Goal: Task Accomplishment & Management: Use online tool/utility

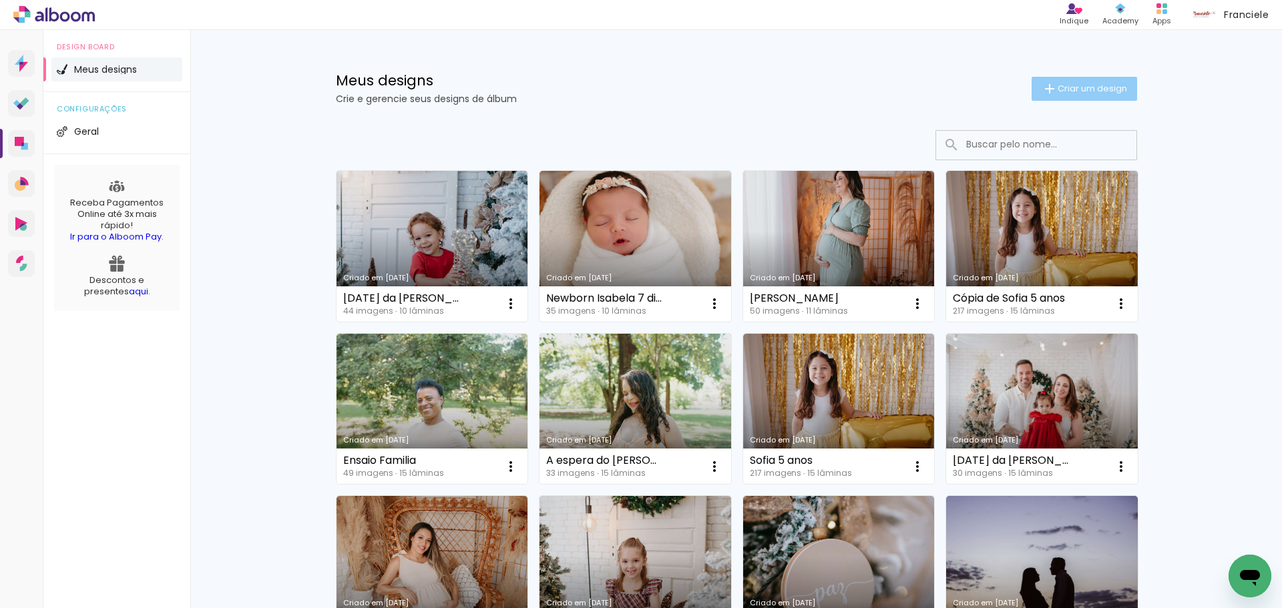
click at [1047, 87] on iron-icon at bounding box center [1050, 89] width 16 height 16
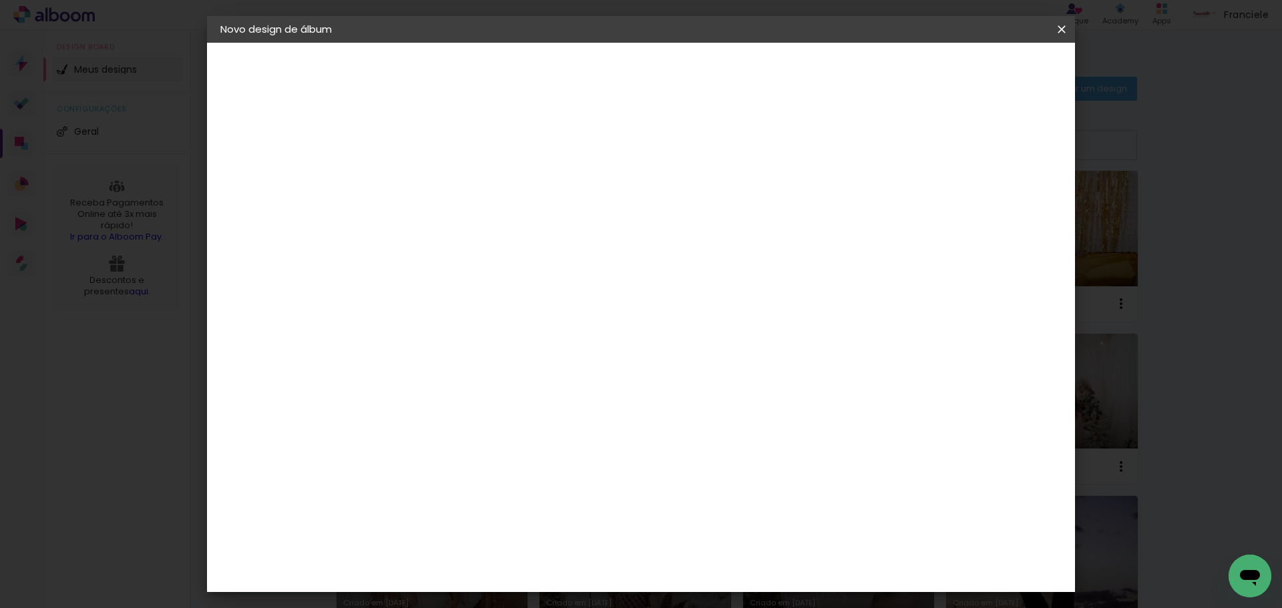
click at [439, 174] on input at bounding box center [439, 179] width 0 height 21
type input "Álbum Rafaela 1 ano"
click at [576, 59] on paper-button "Avançar" at bounding box center [542, 70] width 65 height 23
click at [540, 258] on input at bounding box center [472, 254] width 135 height 17
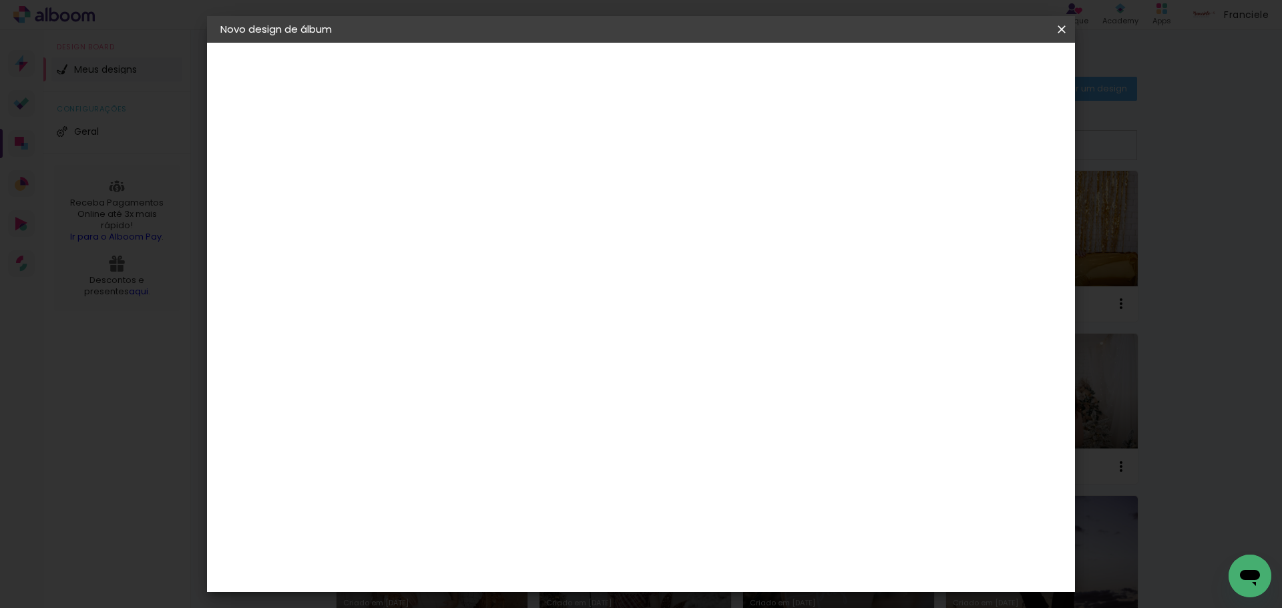
type input "clan"
type paper-input "clan"
click at [459, 305] on div "Clan Color" at bounding box center [444, 304] width 29 height 21
click at [0, 0] on slot "Avançar" at bounding box center [0, 0] width 0 height 0
click at [529, 475] on span "20 × 20" at bounding box center [498, 488] width 62 height 27
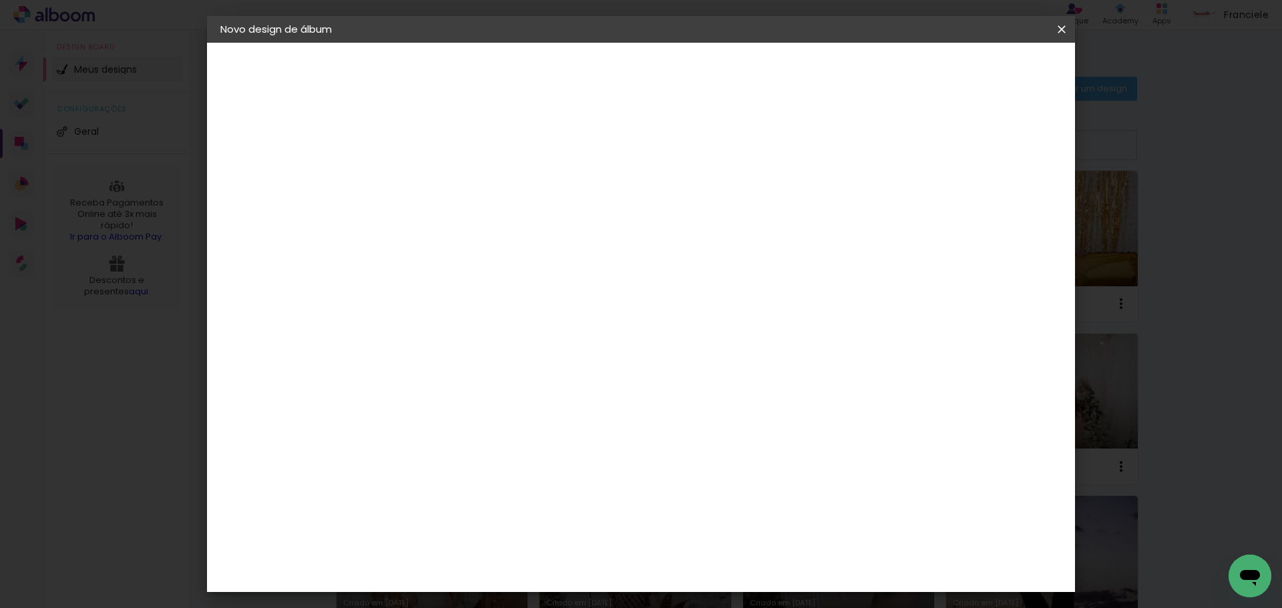
click at [656, 63] on paper-button "Avançar" at bounding box center [623, 70] width 65 height 23
click at [903, 144] on div at bounding box center [897, 144] width 12 height 12
type paper-checkbox "on"
click at [978, 72] on span "Iniciar design" at bounding box center [948, 70] width 61 height 9
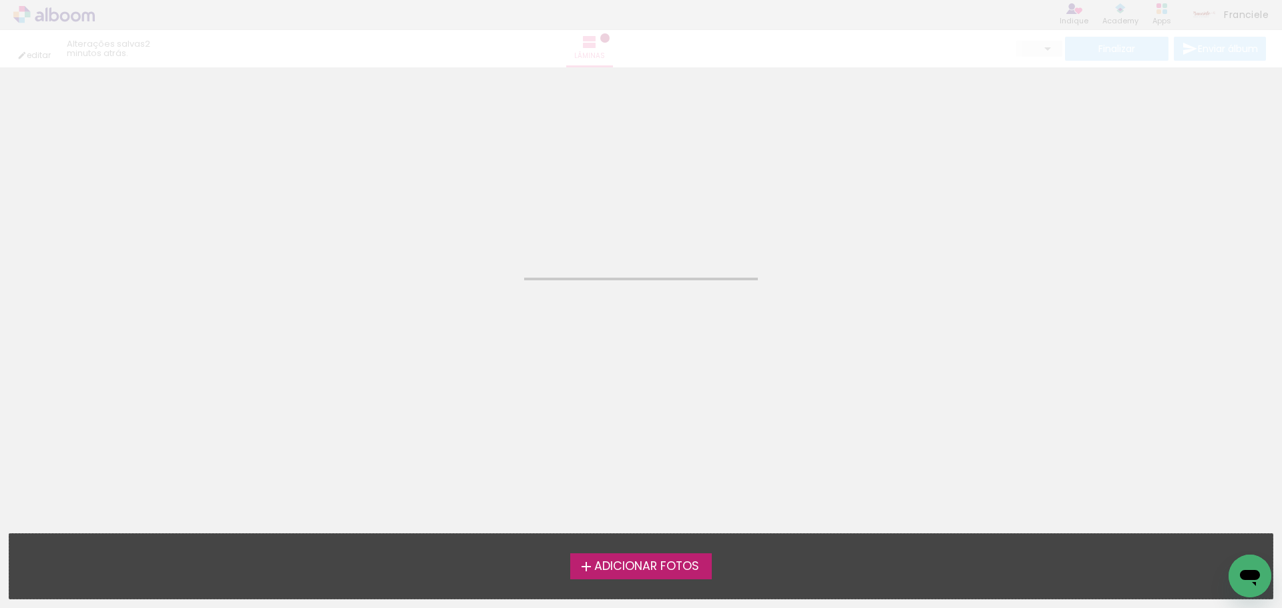
click at [682, 566] on span "Adicionar Fotos" at bounding box center [646, 567] width 105 height 12
click at [0, 0] on input "file" at bounding box center [0, 0] width 0 height 0
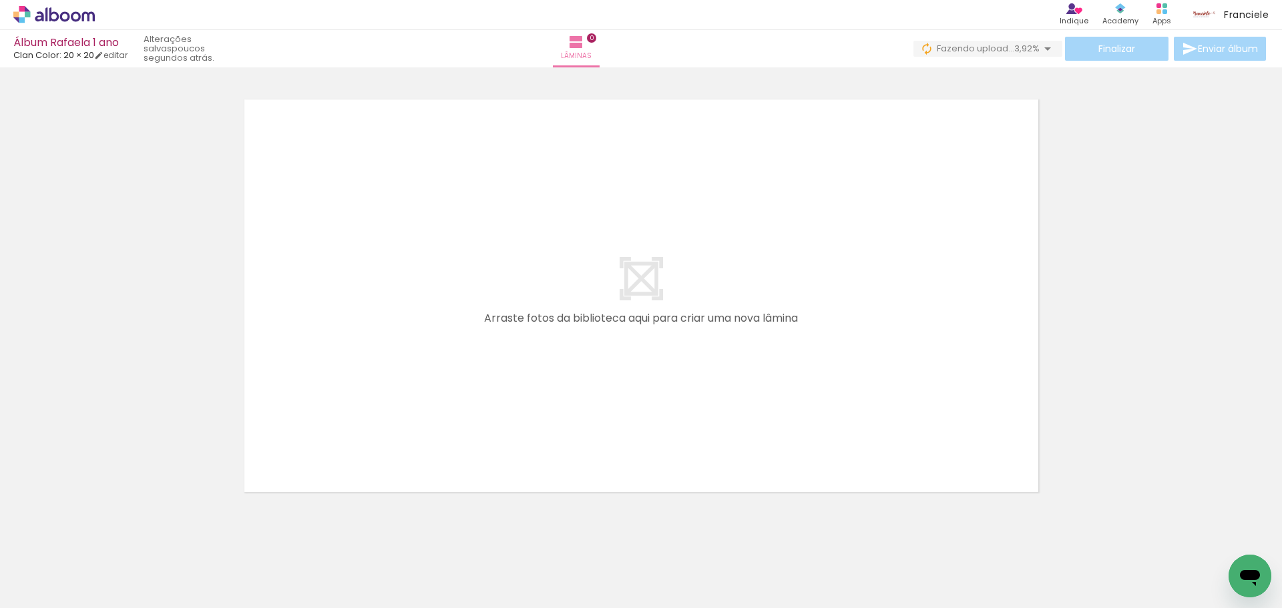
scroll to position [0, 1030]
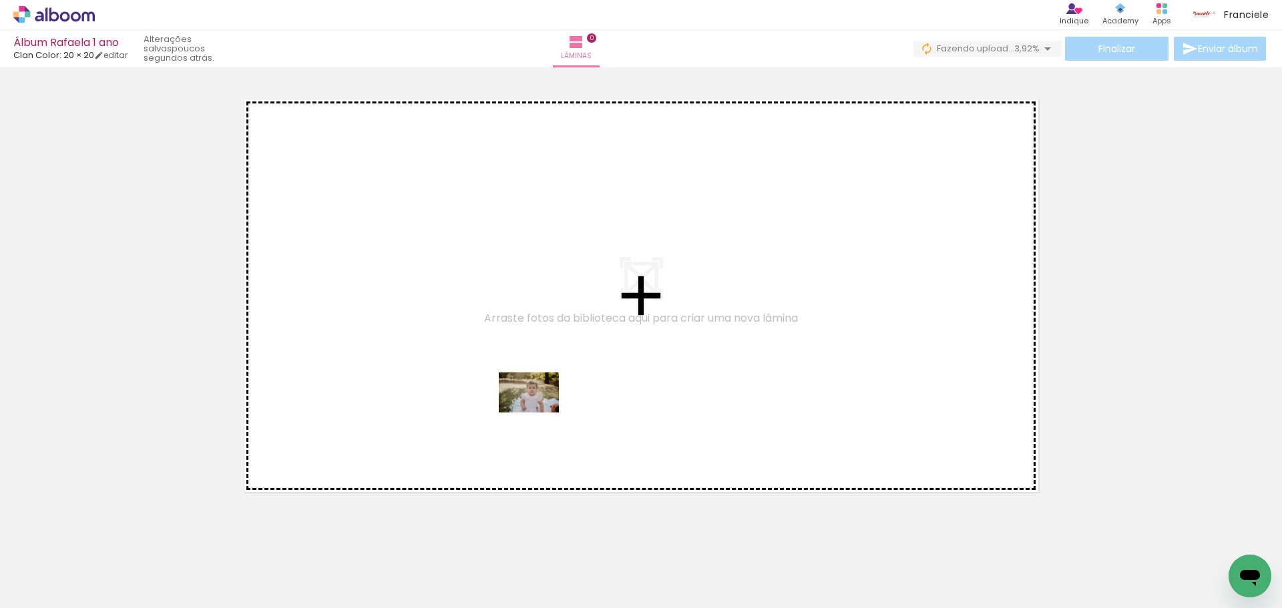
click at [539, 413] on quentale-workspace at bounding box center [641, 304] width 1282 height 608
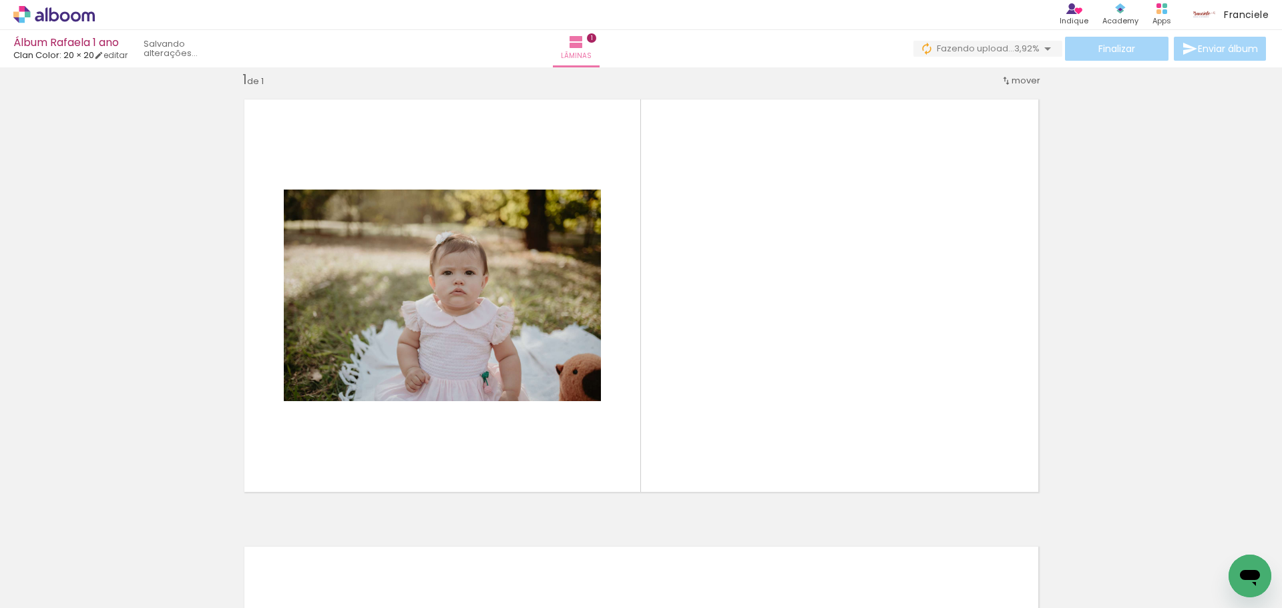
scroll to position [17, 0]
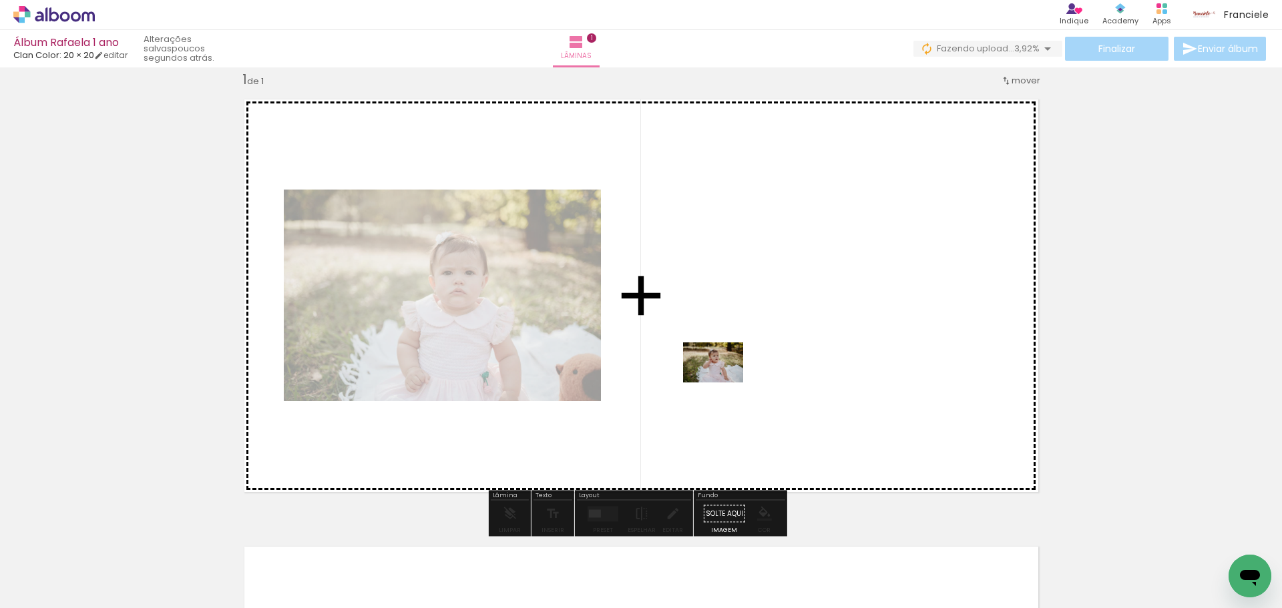
drag, startPoint x: 687, startPoint y: 564, endPoint x: 725, endPoint y: 370, distance: 197.5
click at [725, 370] on quentale-workspace at bounding box center [641, 304] width 1282 height 608
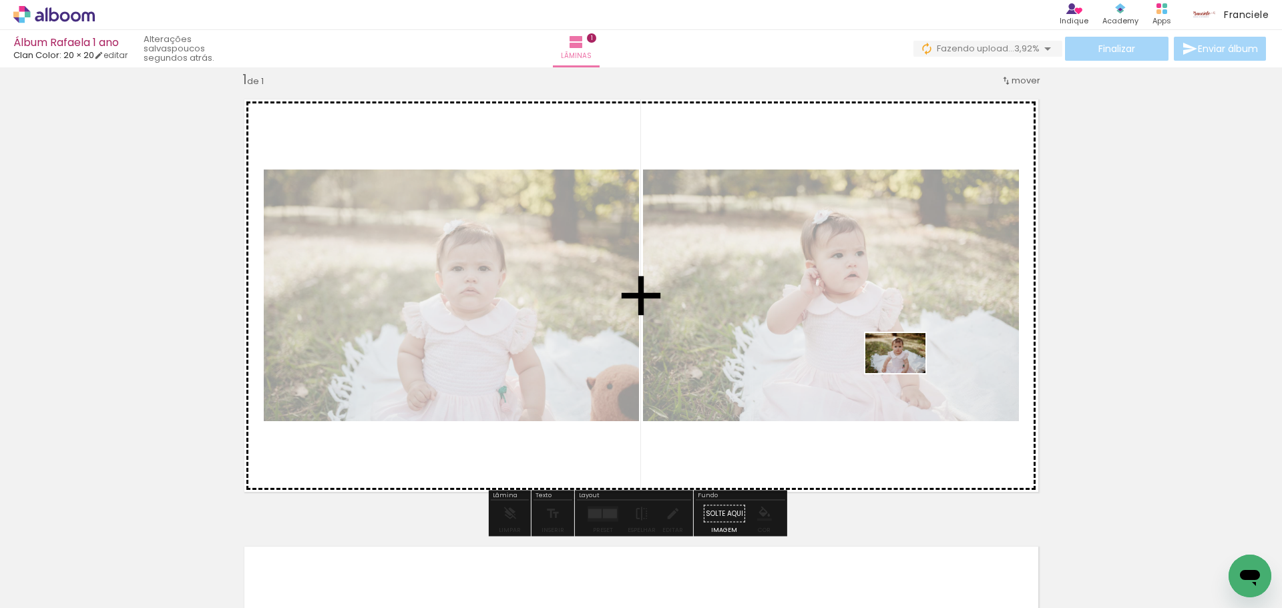
drag, startPoint x: 902, startPoint y: 578, endPoint x: 906, endPoint y: 373, distance: 204.4
click at [906, 373] on quentale-workspace at bounding box center [641, 304] width 1282 height 608
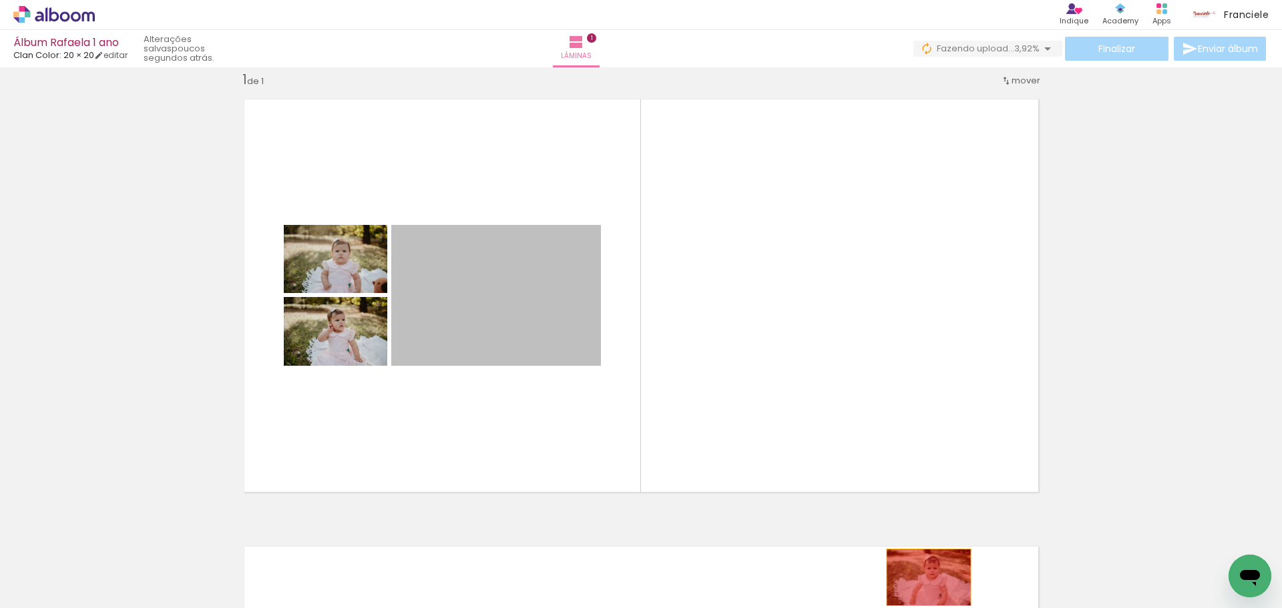
drag, startPoint x: 514, startPoint y: 332, endPoint x: 924, endPoint y: 578, distance: 478.1
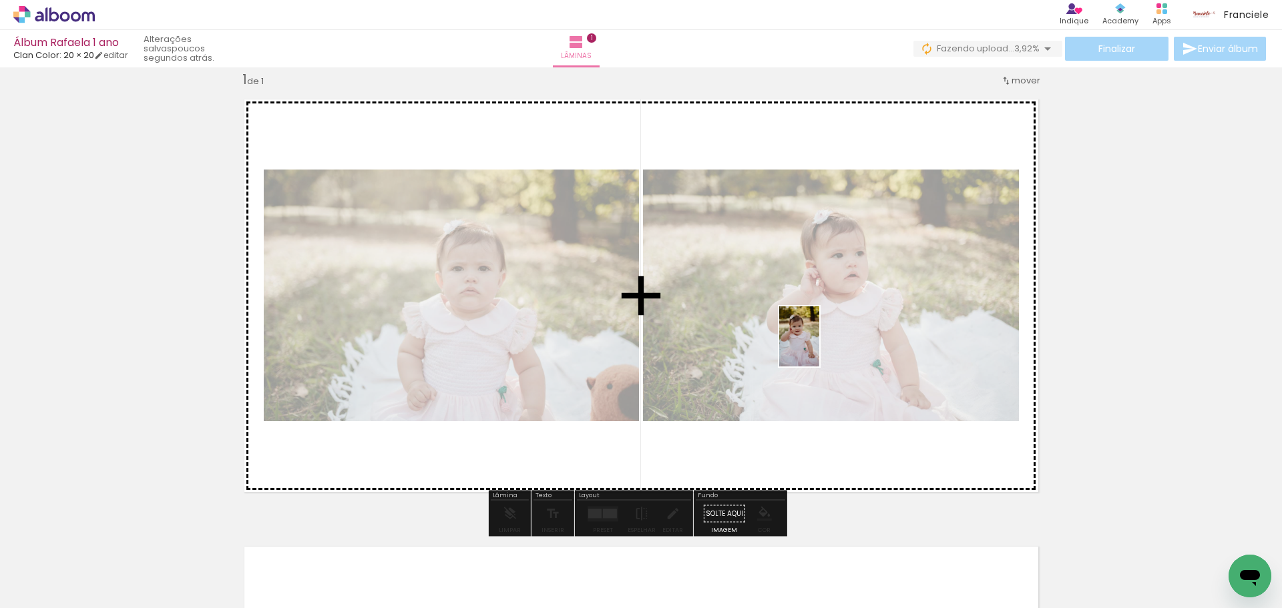
drag, startPoint x: 603, startPoint y: 577, endPoint x: 819, endPoint y: 347, distance: 316.1
click at [819, 347] on quentale-workspace at bounding box center [641, 304] width 1282 height 608
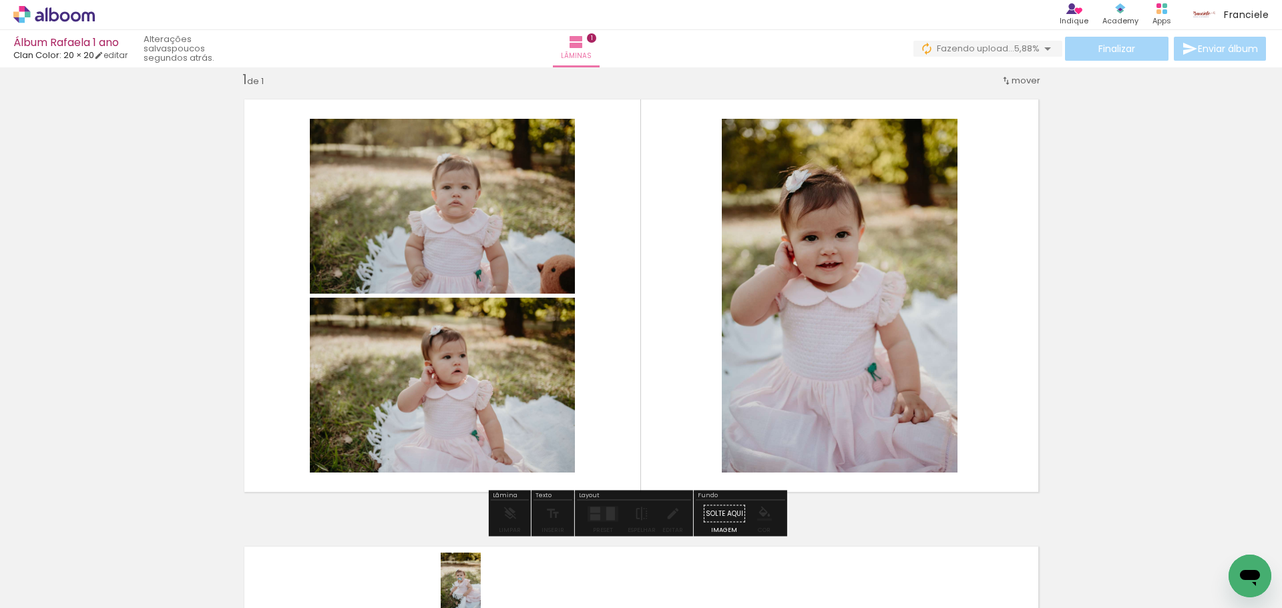
drag, startPoint x: 450, startPoint y: 577, endPoint x: 481, endPoint y: 593, distance: 34.7
click at [472, 593] on div at bounding box center [450, 563] width 44 height 66
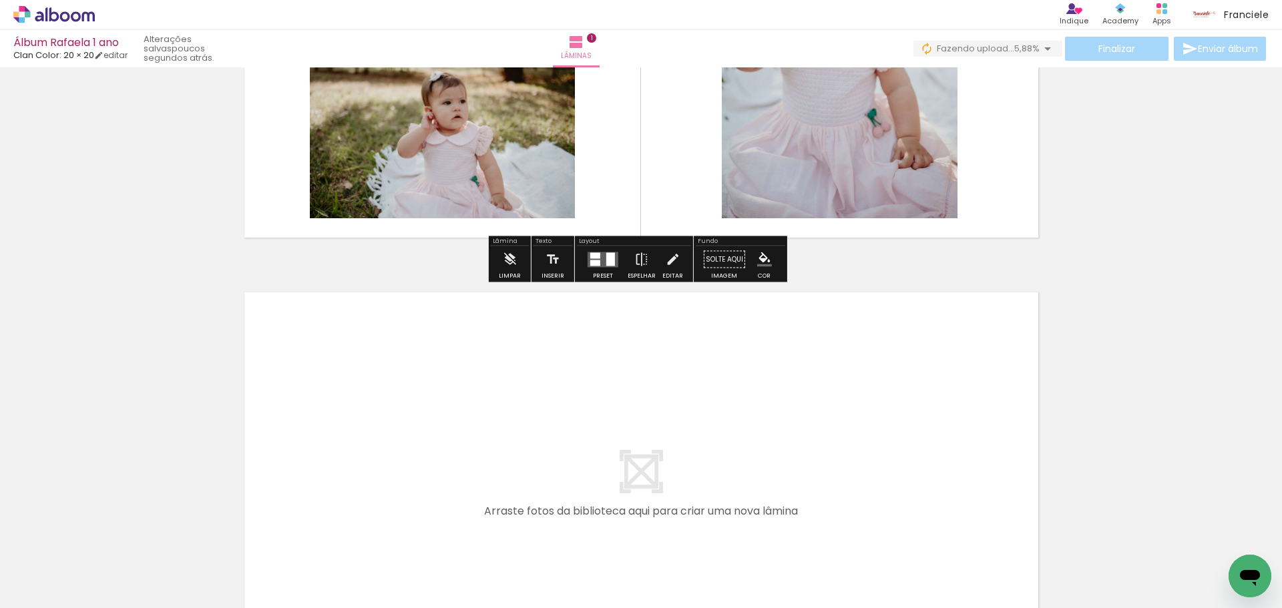
scroll to position [284, 0]
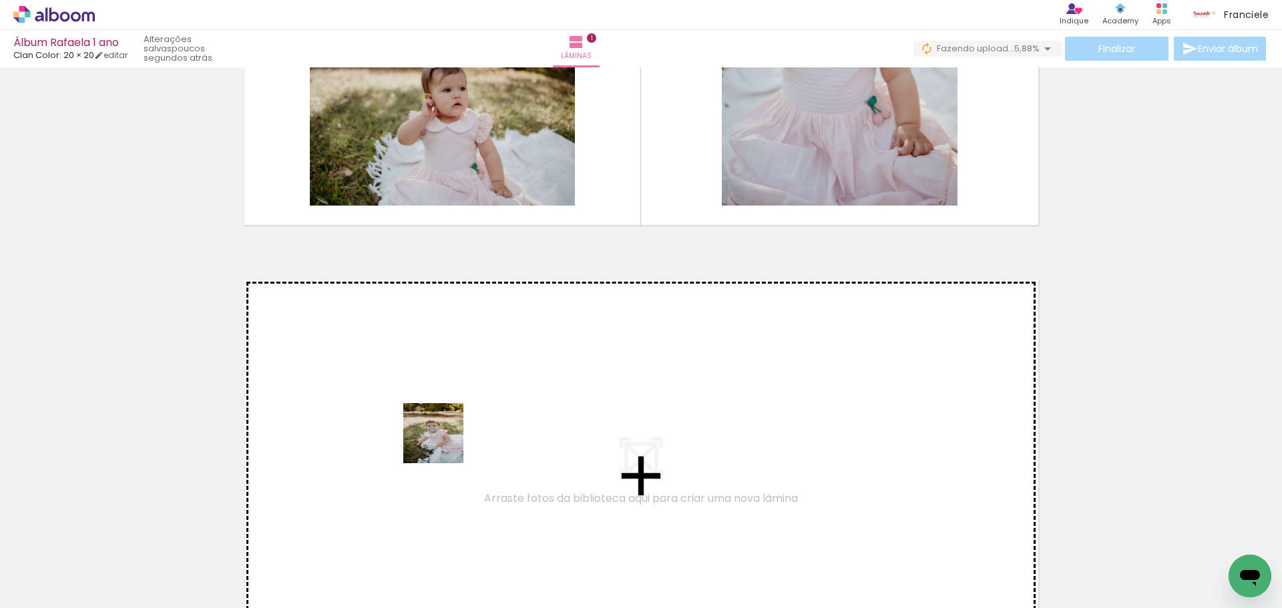
drag, startPoint x: 462, startPoint y: 566, endPoint x: 441, endPoint y: 429, distance: 138.5
click at [441, 429] on quentale-workspace at bounding box center [641, 304] width 1282 height 608
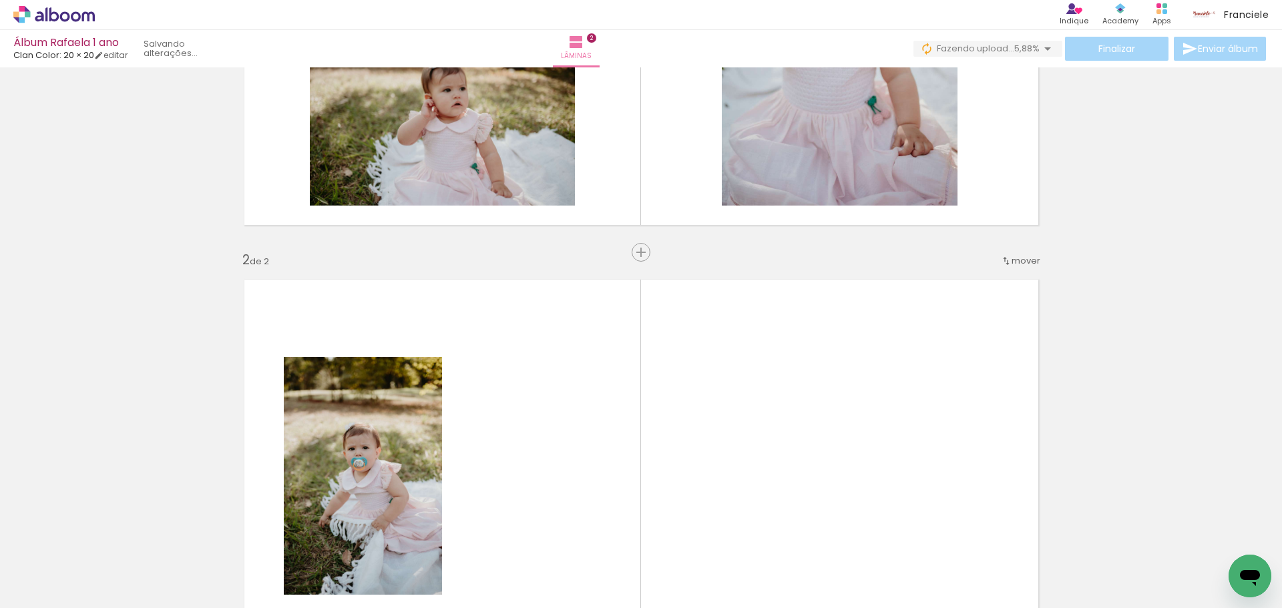
click at [542, 429] on quentale-workspace at bounding box center [641, 304] width 1282 height 608
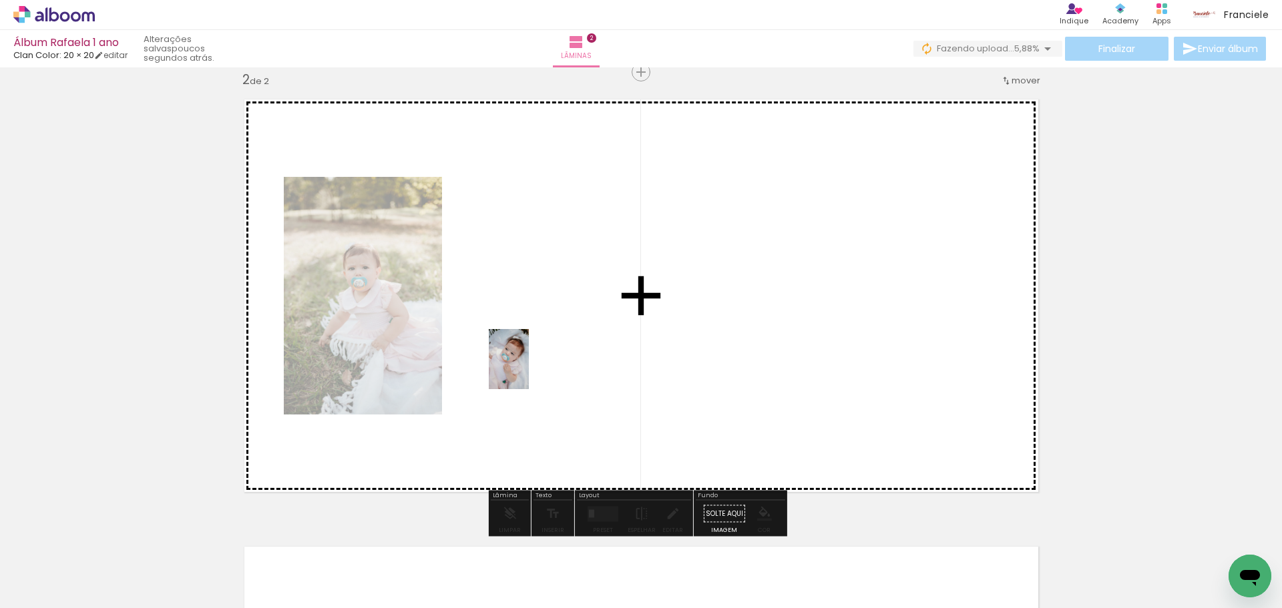
drag, startPoint x: 307, startPoint y: 566, endPoint x: 529, endPoint y: 369, distance: 296.7
click at [529, 369] on quentale-workspace at bounding box center [641, 304] width 1282 height 608
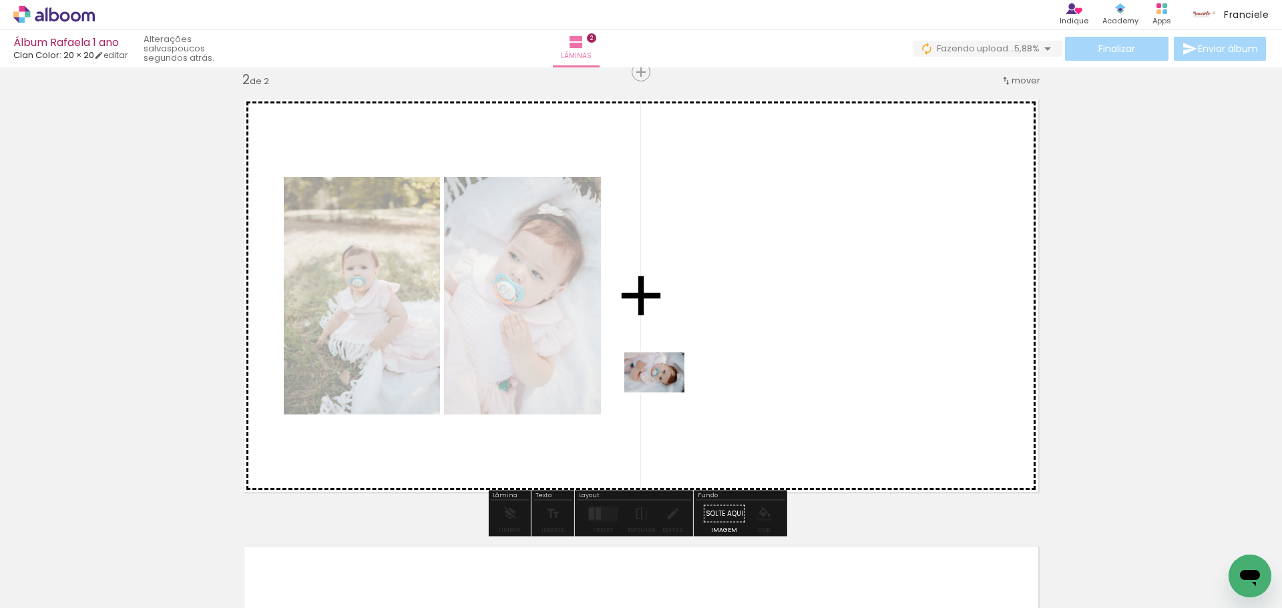
drag, startPoint x: 373, startPoint y: 562, endPoint x: 664, endPoint y: 393, distance: 336.6
click at [664, 393] on quentale-workspace at bounding box center [641, 304] width 1282 height 608
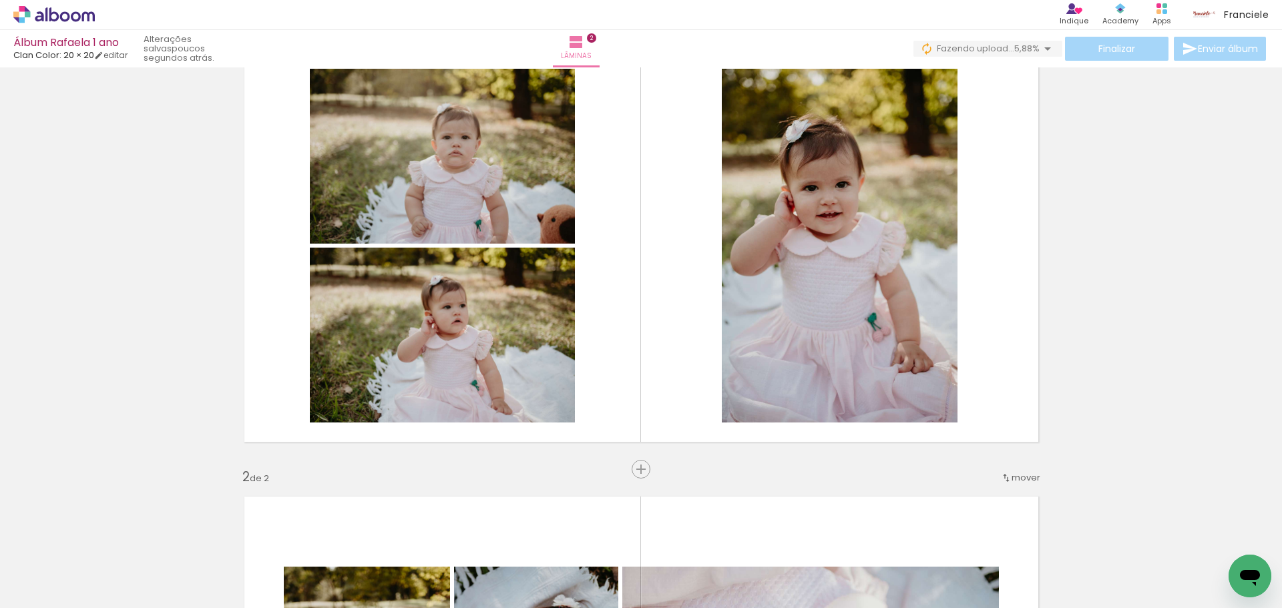
scroll to position [64, 0]
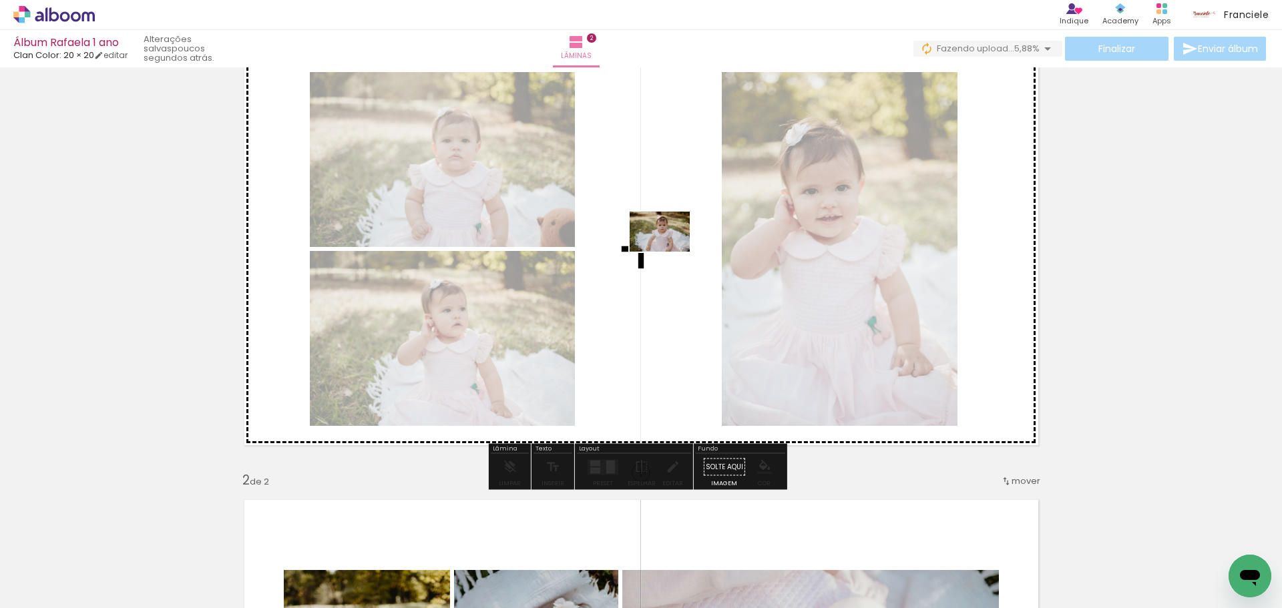
drag, startPoint x: 904, startPoint y: 580, endPoint x: 670, endPoint y: 252, distance: 403.2
click at [670, 252] on quentale-workspace at bounding box center [641, 304] width 1282 height 608
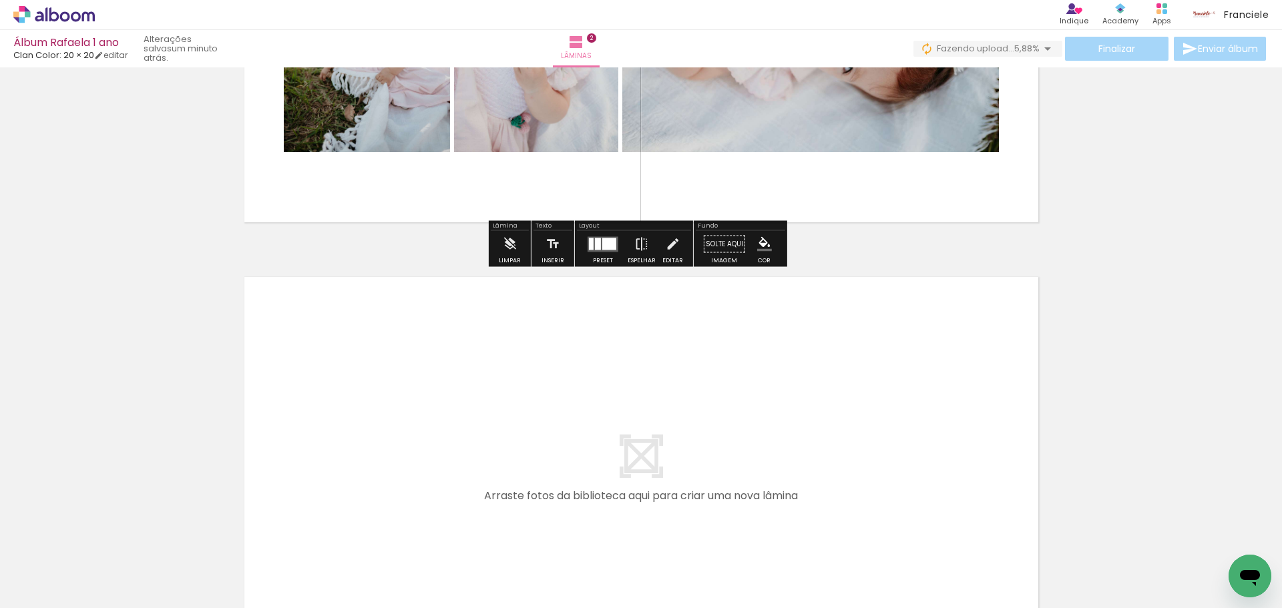
scroll to position [0, 0]
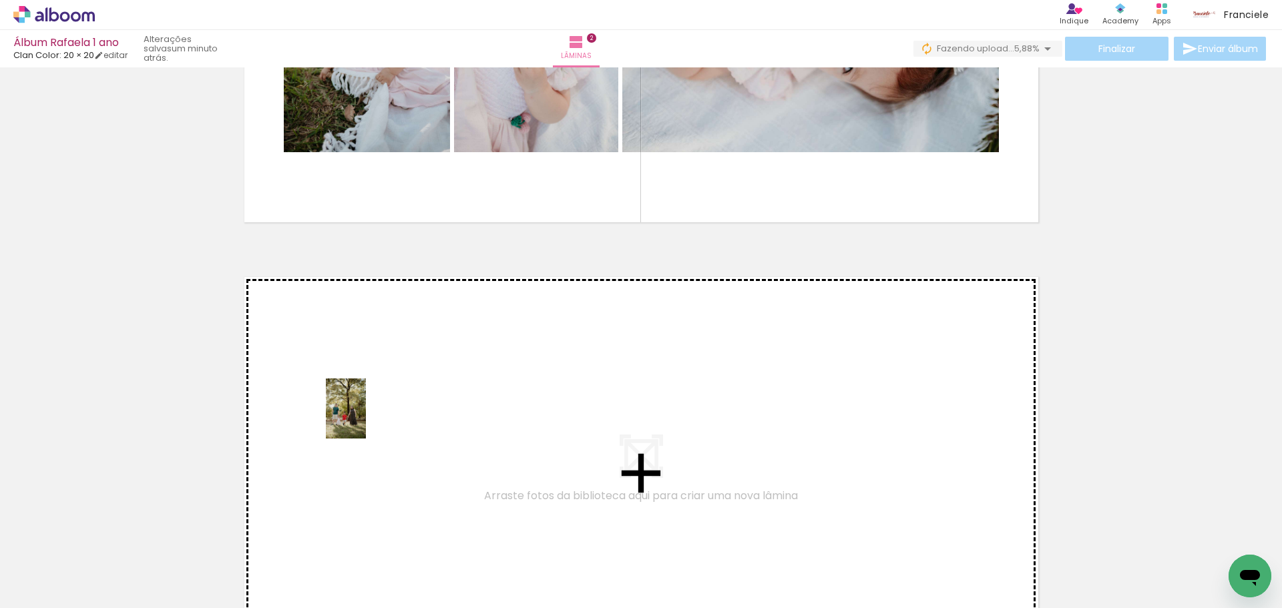
drag, startPoint x: 151, startPoint y: 580, endPoint x: 366, endPoint y: 419, distance: 268.6
click at [366, 419] on quentale-workspace at bounding box center [641, 304] width 1282 height 608
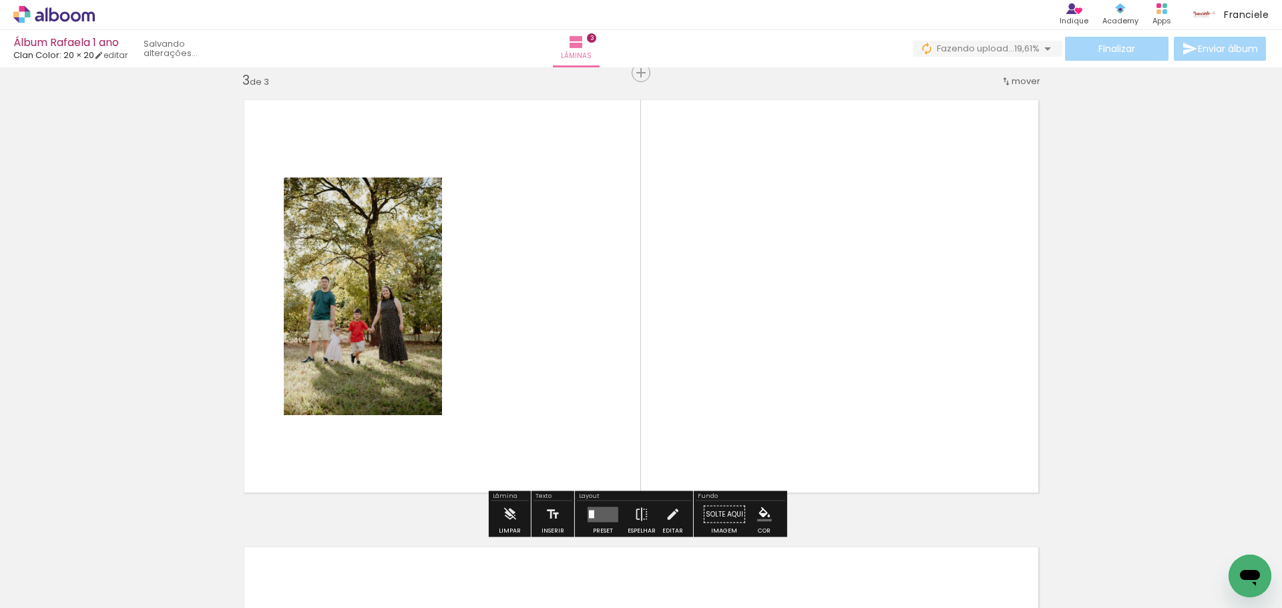
scroll to position [912, 0]
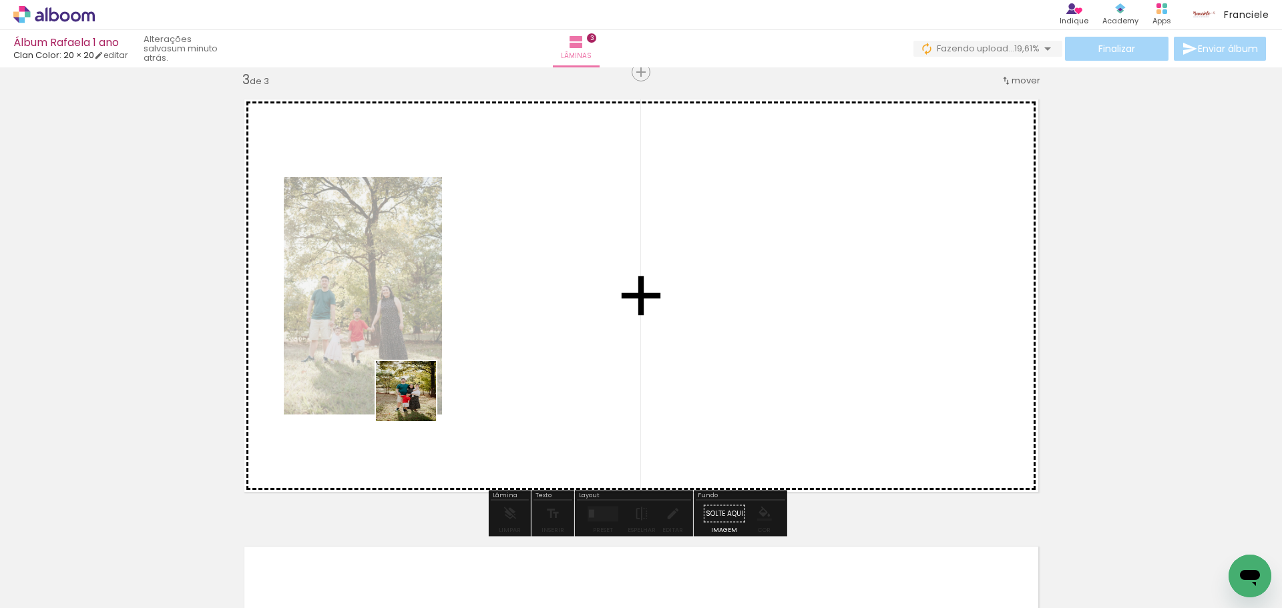
drag, startPoint x: 213, startPoint y: 573, endPoint x: 517, endPoint y: 350, distance: 376.9
click at [517, 350] on quentale-workspace at bounding box center [641, 304] width 1282 height 608
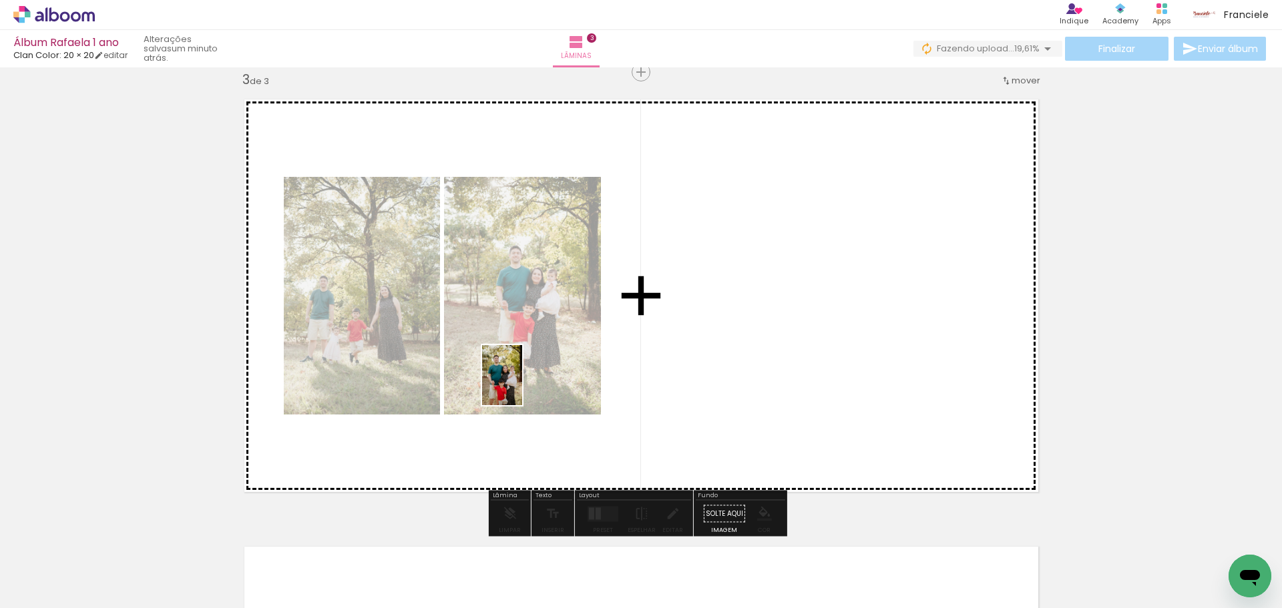
drag, startPoint x: 269, startPoint y: 568, endPoint x: 523, endPoint y: 385, distance: 312.9
click at [523, 385] on quentale-workspace at bounding box center [641, 304] width 1282 height 608
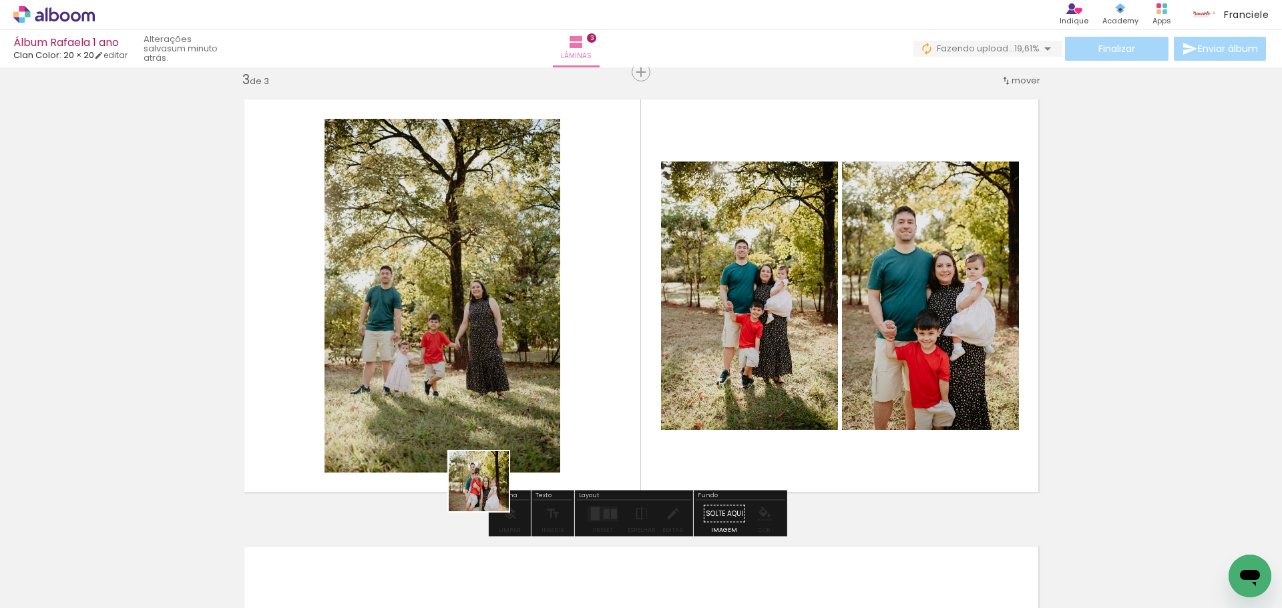
drag, startPoint x: 339, startPoint y: 570, endPoint x: 645, endPoint y: 336, distance: 385.9
click at [645, 336] on quentale-workspace at bounding box center [641, 304] width 1282 height 608
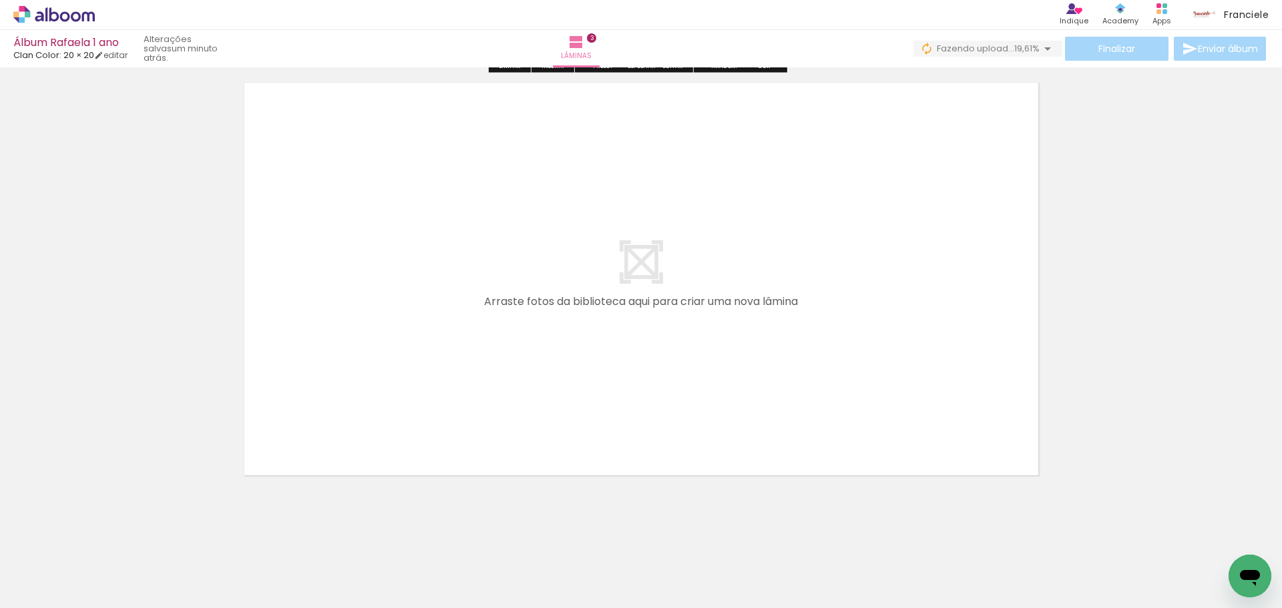
scroll to position [1380, 0]
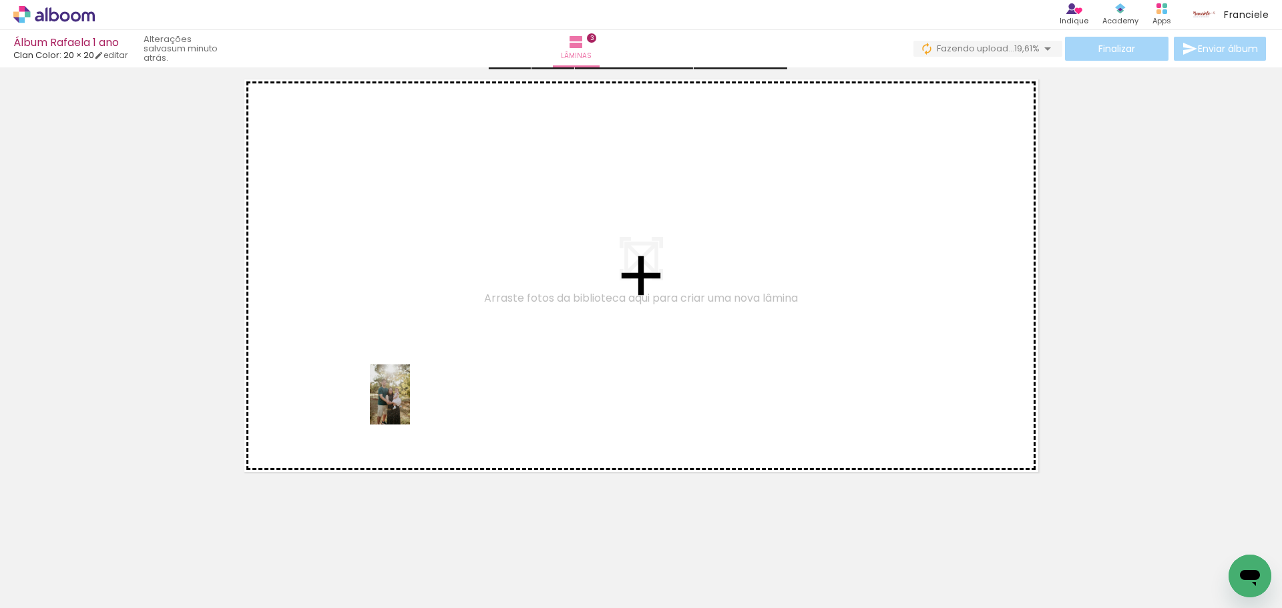
drag, startPoint x: 449, startPoint y: 555, endPoint x: 410, endPoint y: 405, distance: 155.3
click at [410, 405] on quentale-workspace at bounding box center [641, 304] width 1282 height 608
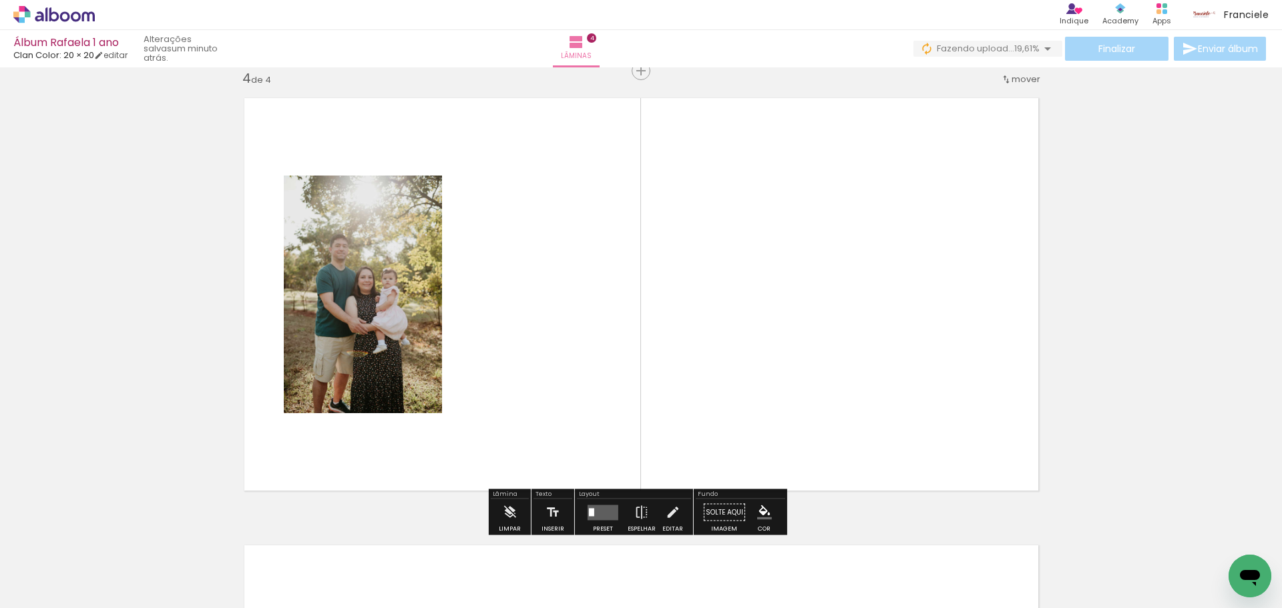
scroll to position [1360, 0]
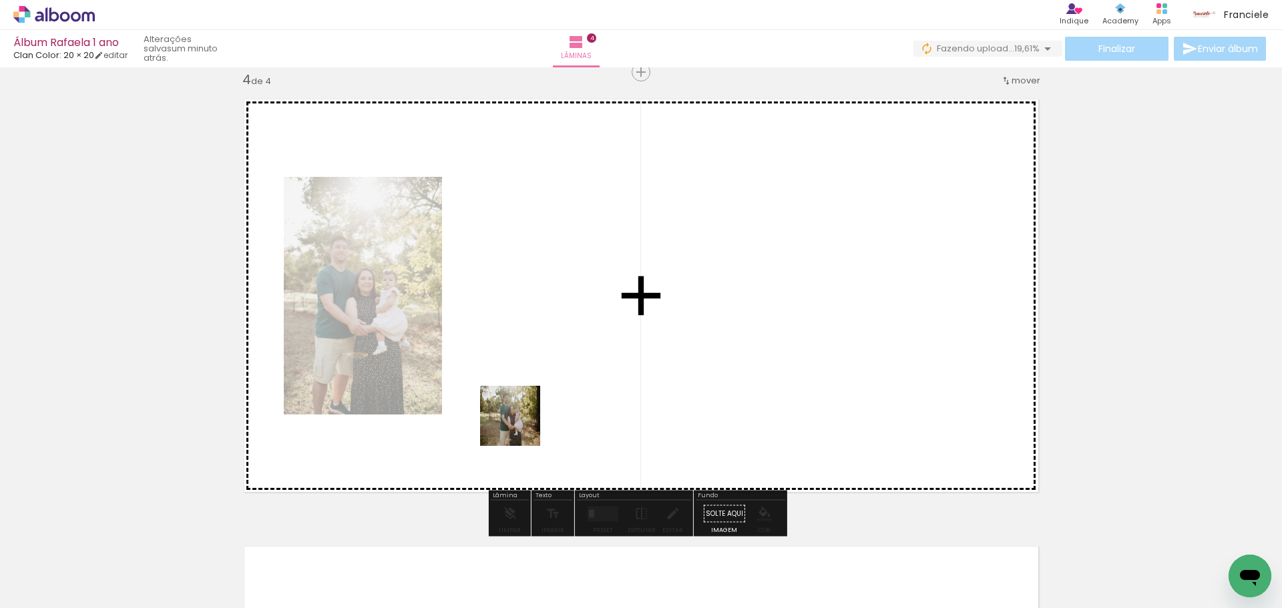
drag, startPoint x: 494, startPoint y: 564, endPoint x: 522, endPoint y: 376, distance: 189.7
click at [522, 376] on quentale-workspace at bounding box center [641, 304] width 1282 height 608
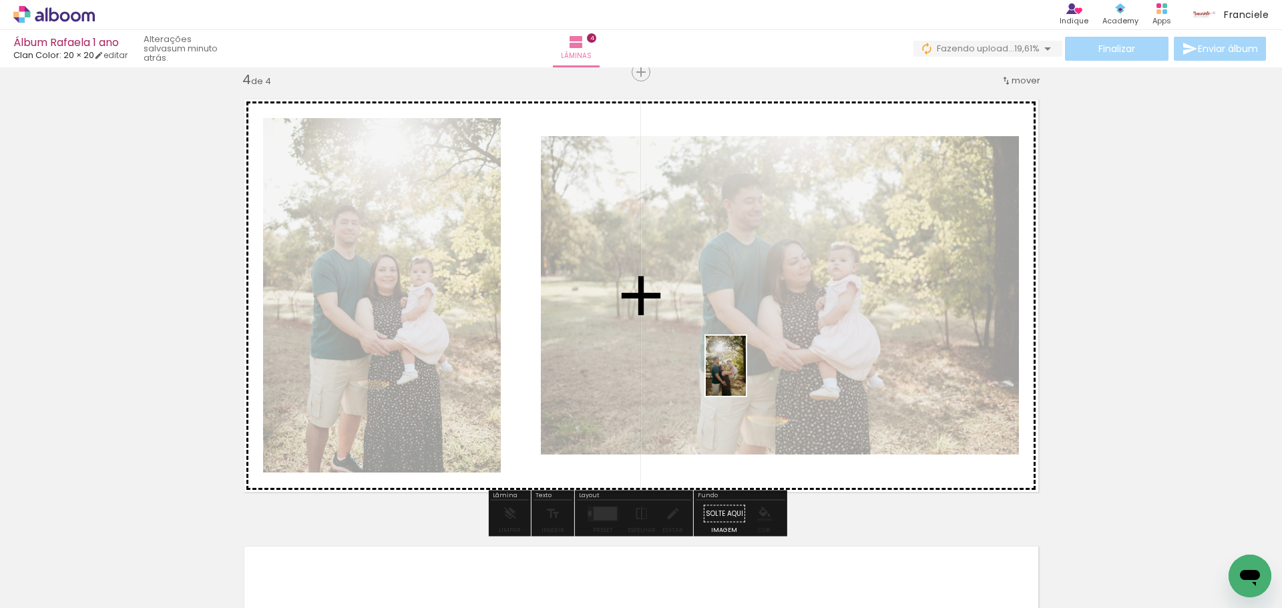
drag, startPoint x: 582, startPoint y: 566, endPoint x: 746, endPoint y: 376, distance: 250.9
click at [746, 376] on quentale-workspace at bounding box center [641, 304] width 1282 height 608
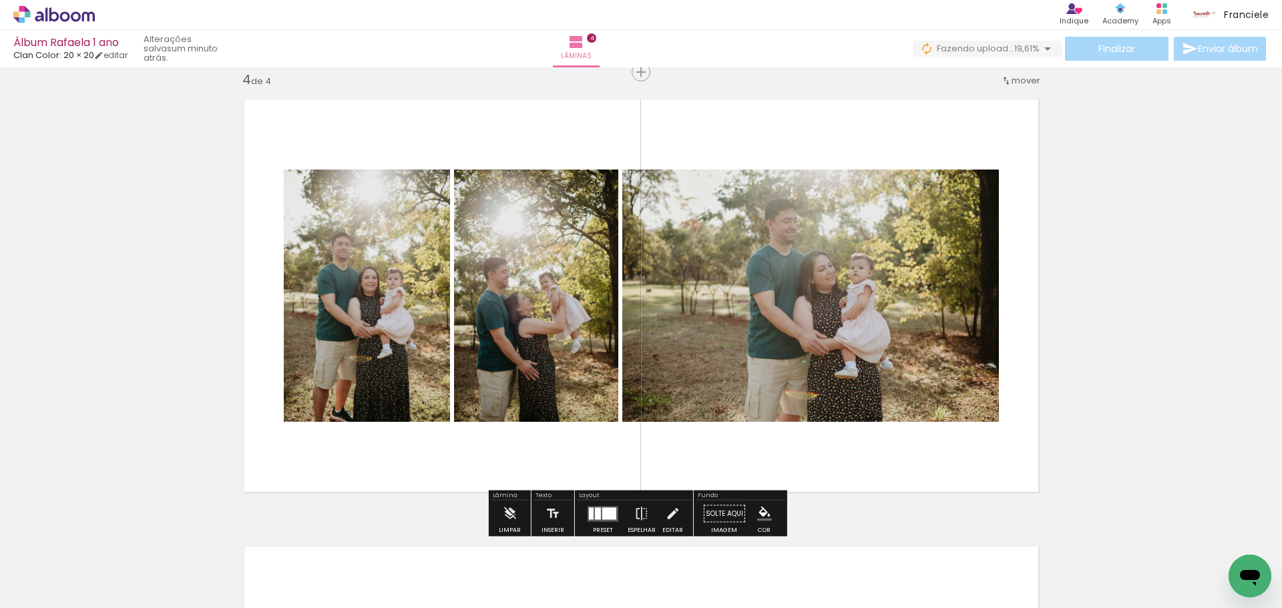
scroll to position [1560, 0]
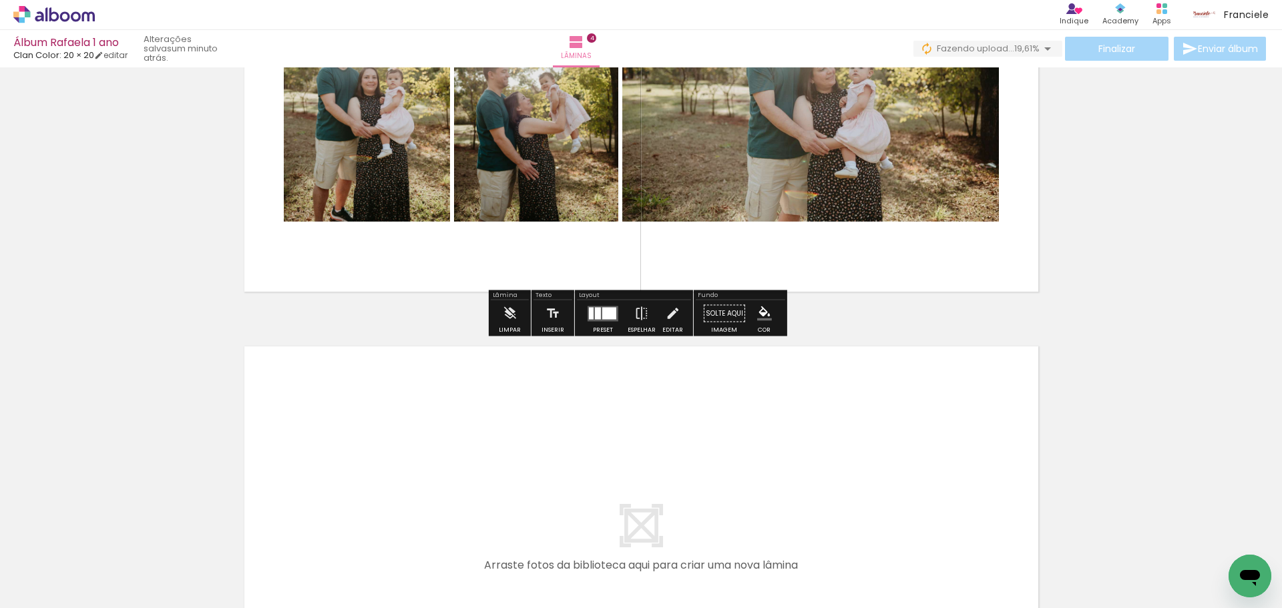
click at [604, 473] on quentale-workspace at bounding box center [641, 304] width 1282 height 608
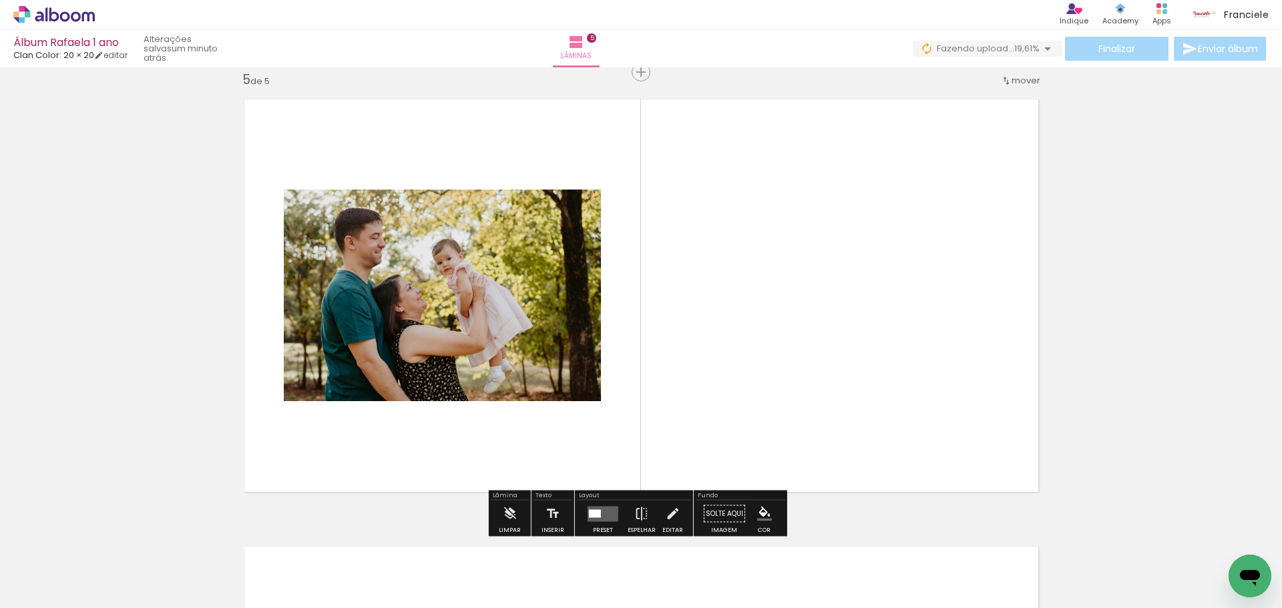
scroll to position [1674, 0]
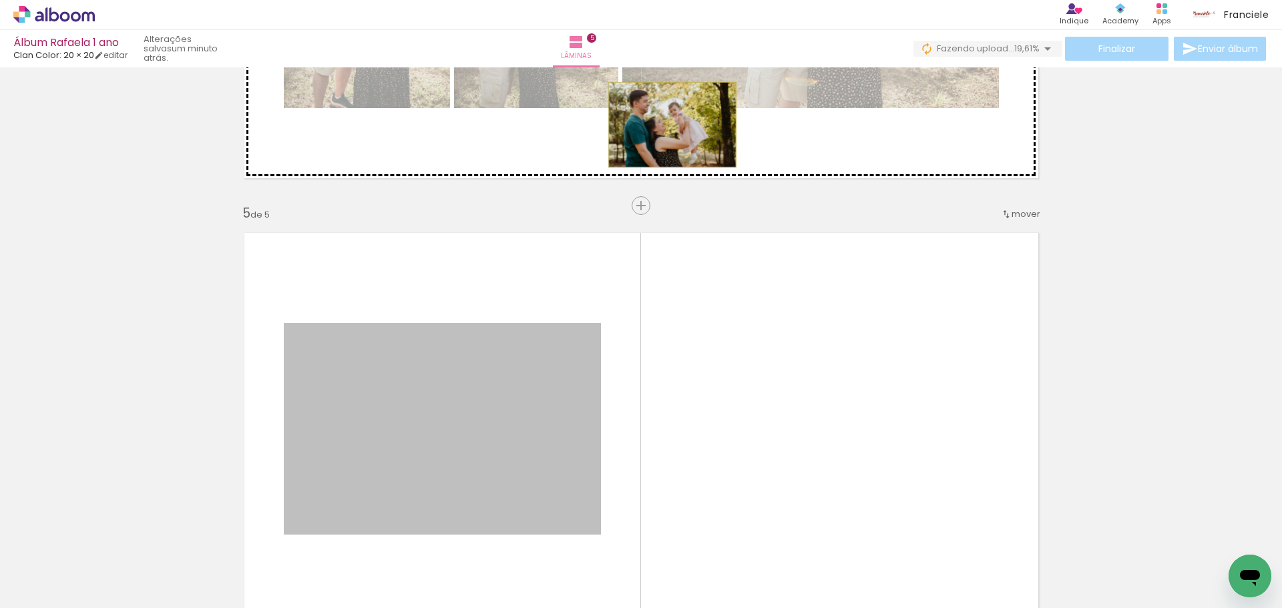
drag, startPoint x: 522, startPoint y: 384, endPoint x: 667, endPoint y: 125, distance: 296.9
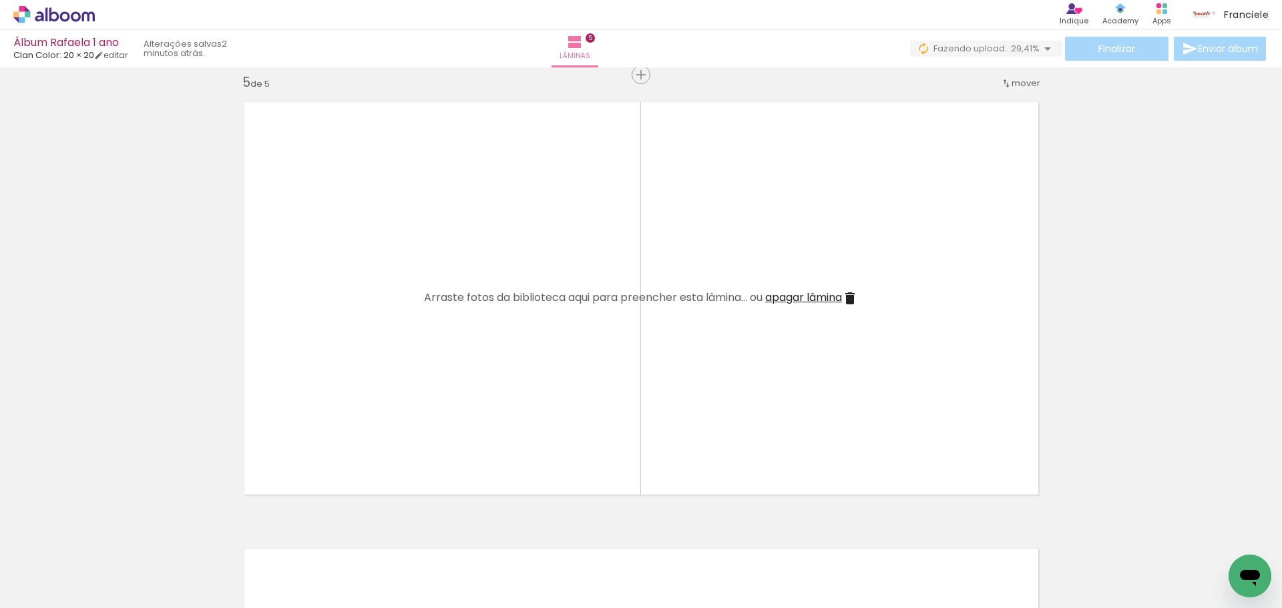
scroll to position [1874, 0]
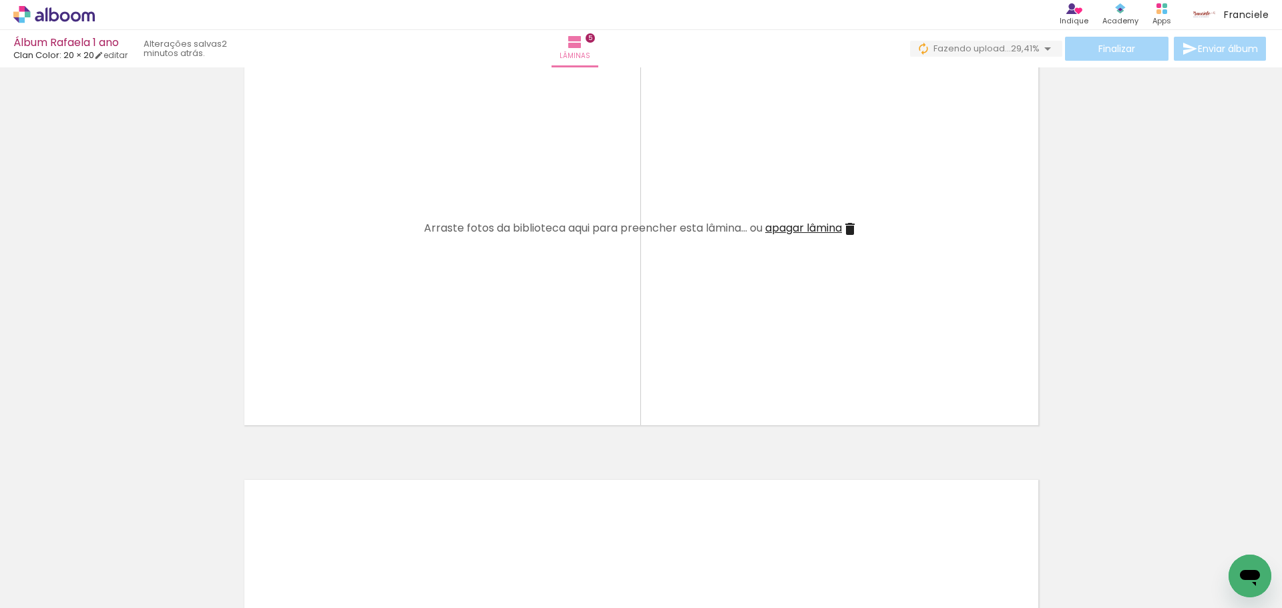
click at [538, 343] on quentale-workspace at bounding box center [641, 304] width 1282 height 608
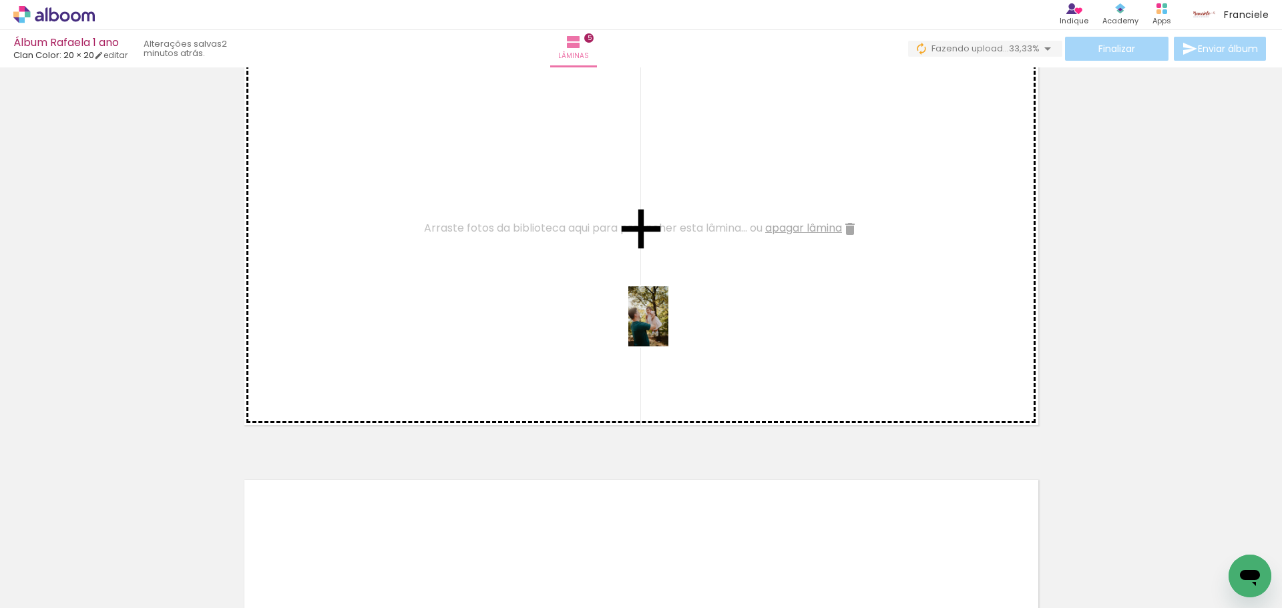
drag, startPoint x: 736, startPoint y: 572, endPoint x: 669, endPoint y: 327, distance: 254.2
click at [669, 327] on quentale-workspace at bounding box center [641, 304] width 1282 height 608
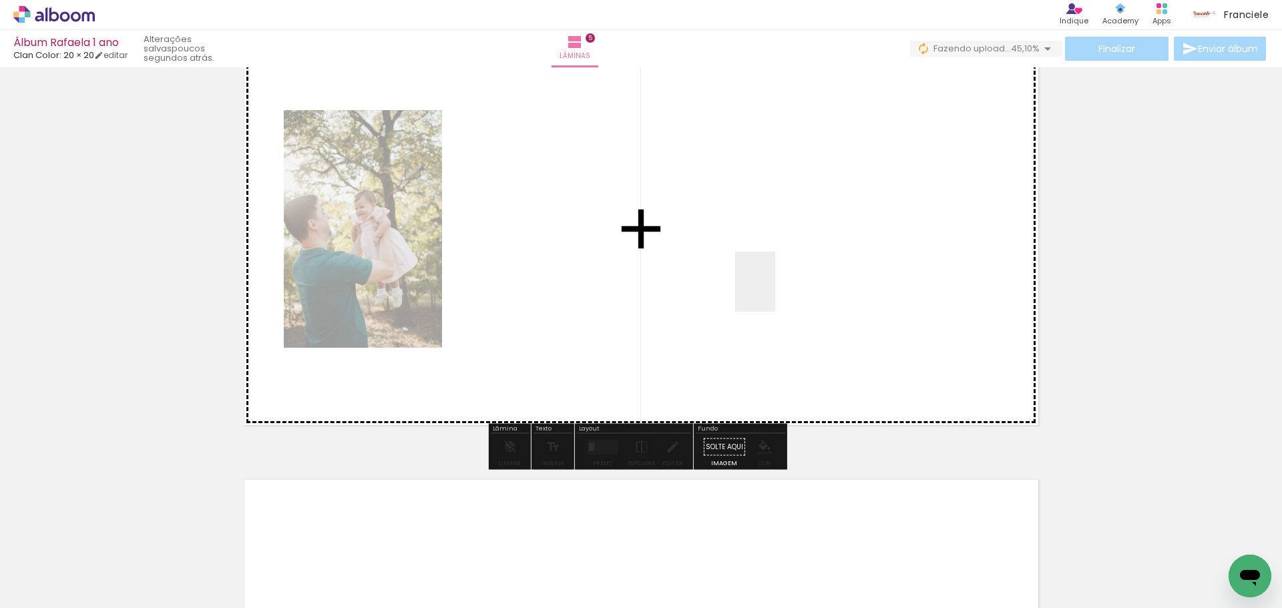
drag, startPoint x: 1033, startPoint y: 574, endPoint x: 775, endPoint y: 292, distance: 381.9
click at [775, 292] on quentale-workspace at bounding box center [641, 304] width 1282 height 608
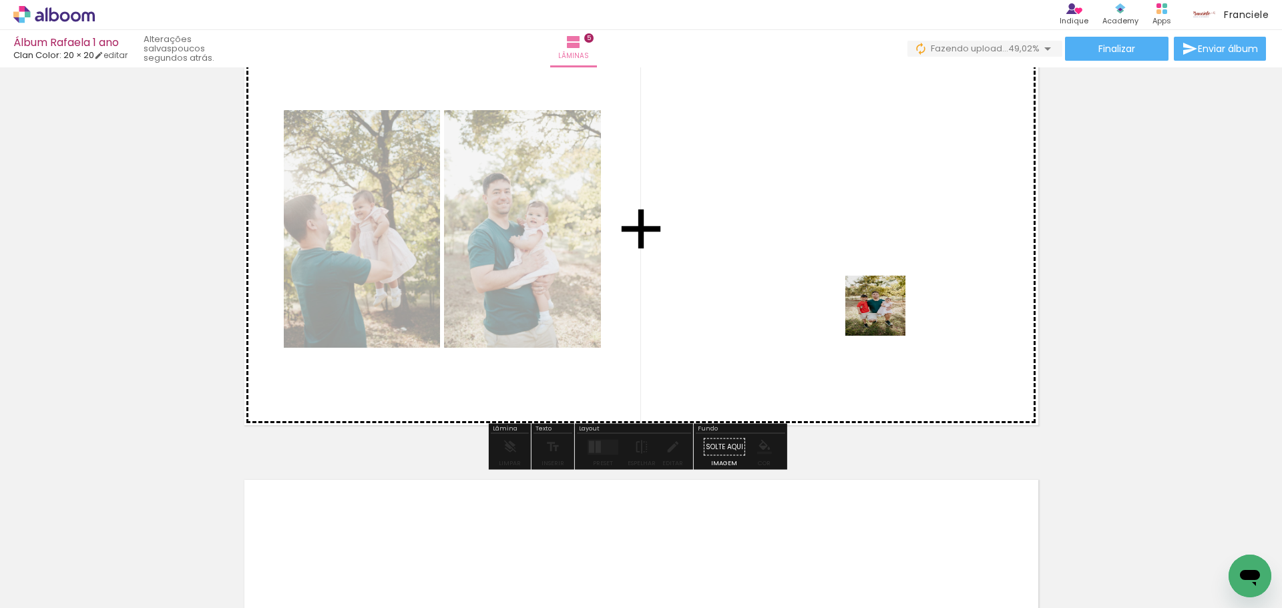
drag, startPoint x: 1127, startPoint y: 584, endPoint x: 886, endPoint y: 316, distance: 360.3
click at [886, 316] on quentale-workspace at bounding box center [641, 304] width 1282 height 608
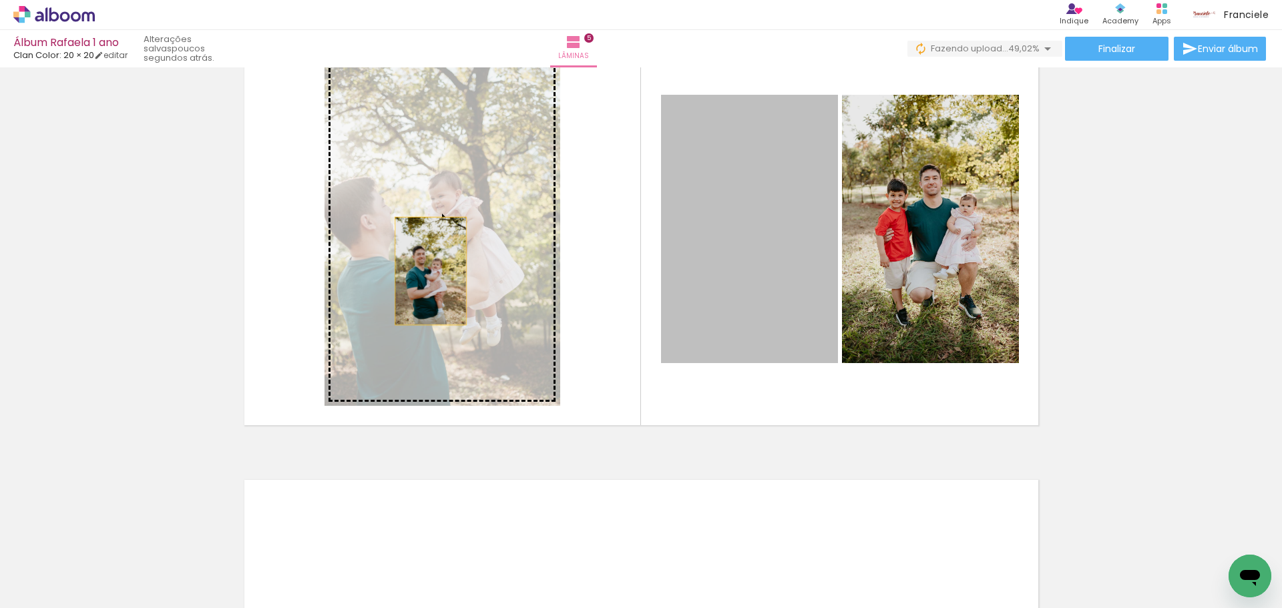
drag, startPoint x: 745, startPoint y: 287, endPoint x: 413, endPoint y: 271, distance: 331.6
click at [0, 0] on slot at bounding box center [0, 0] width 0 height 0
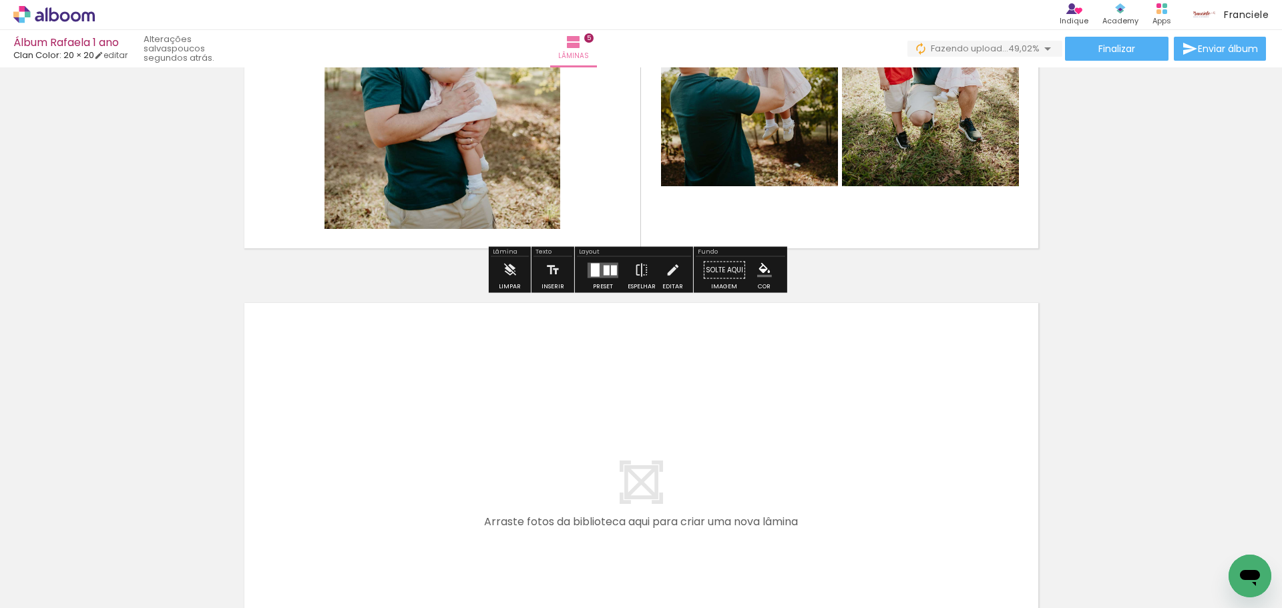
scroll to position [2074, 0]
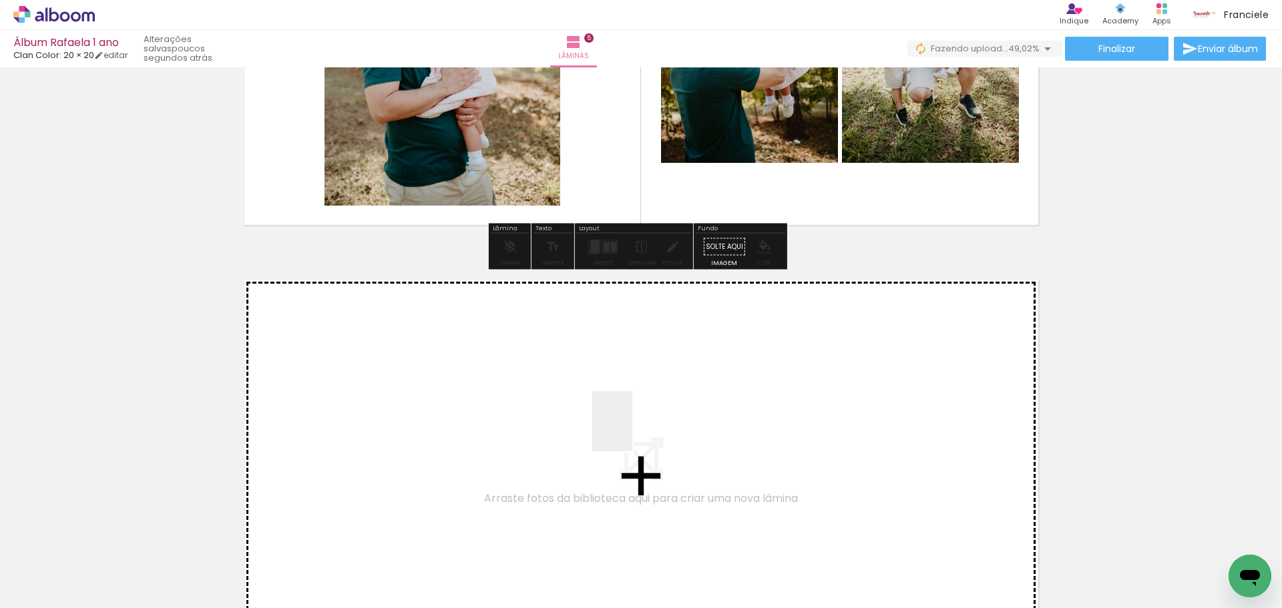
drag, startPoint x: 812, startPoint y: 561, endPoint x: 632, endPoint y: 431, distance: 221.5
click at [632, 431] on quentale-workspace at bounding box center [641, 304] width 1282 height 608
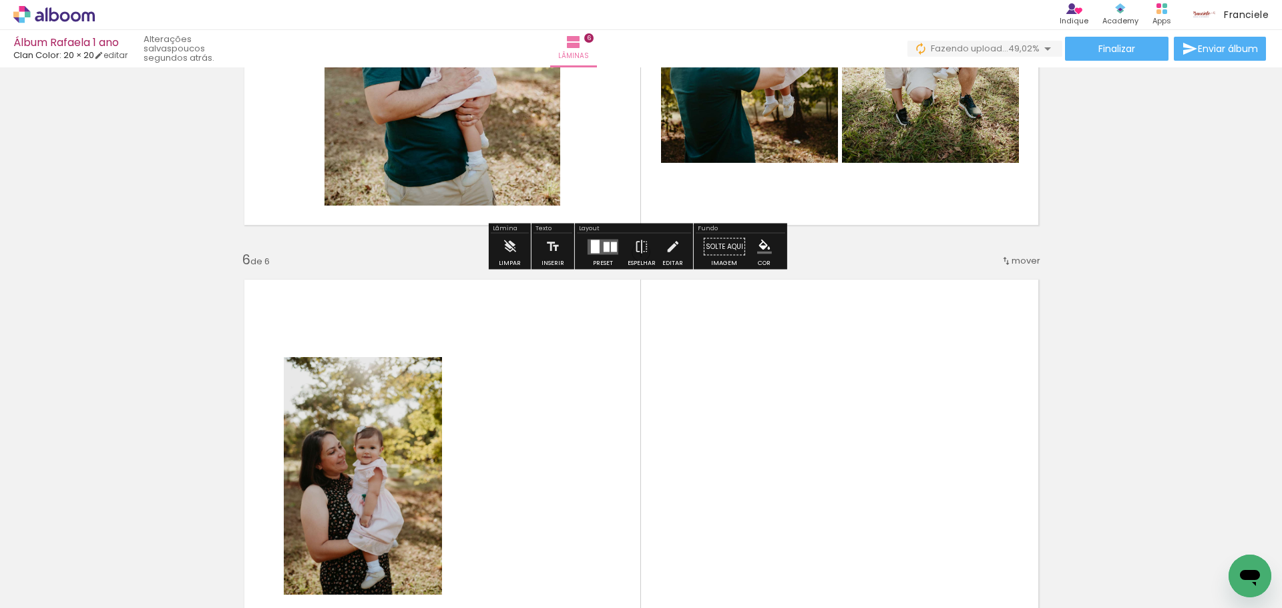
scroll to position [2255, 0]
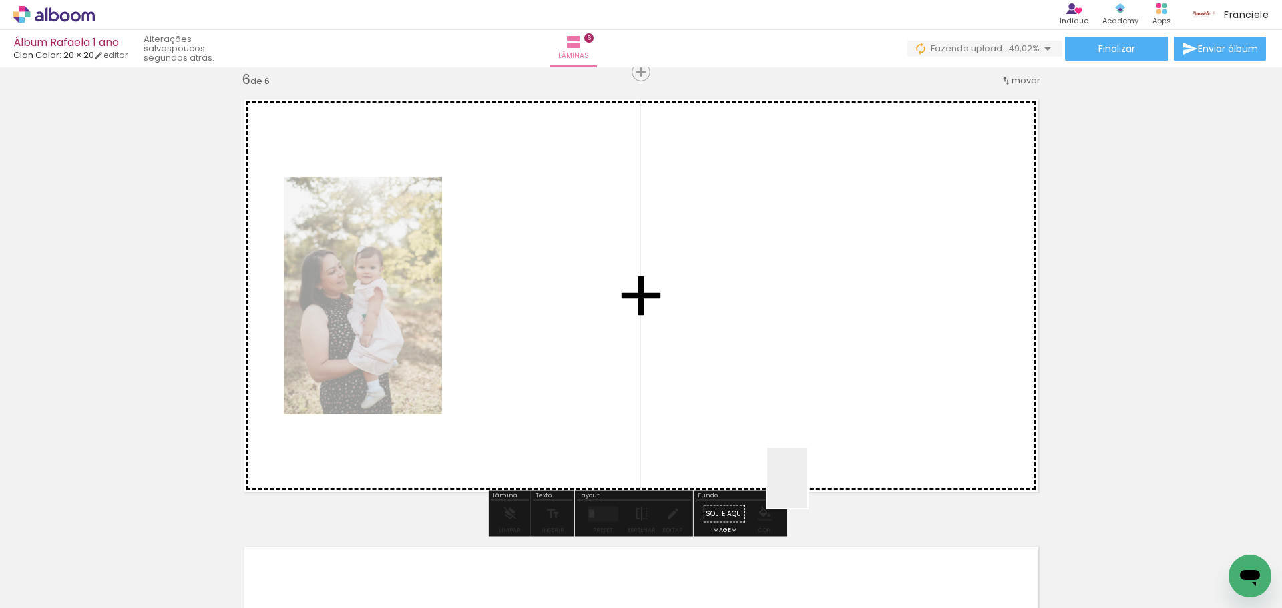
drag, startPoint x: 893, startPoint y: 575, endPoint x: 802, endPoint y: 484, distance: 128.9
click at [802, 484] on quentale-workspace at bounding box center [641, 304] width 1282 height 608
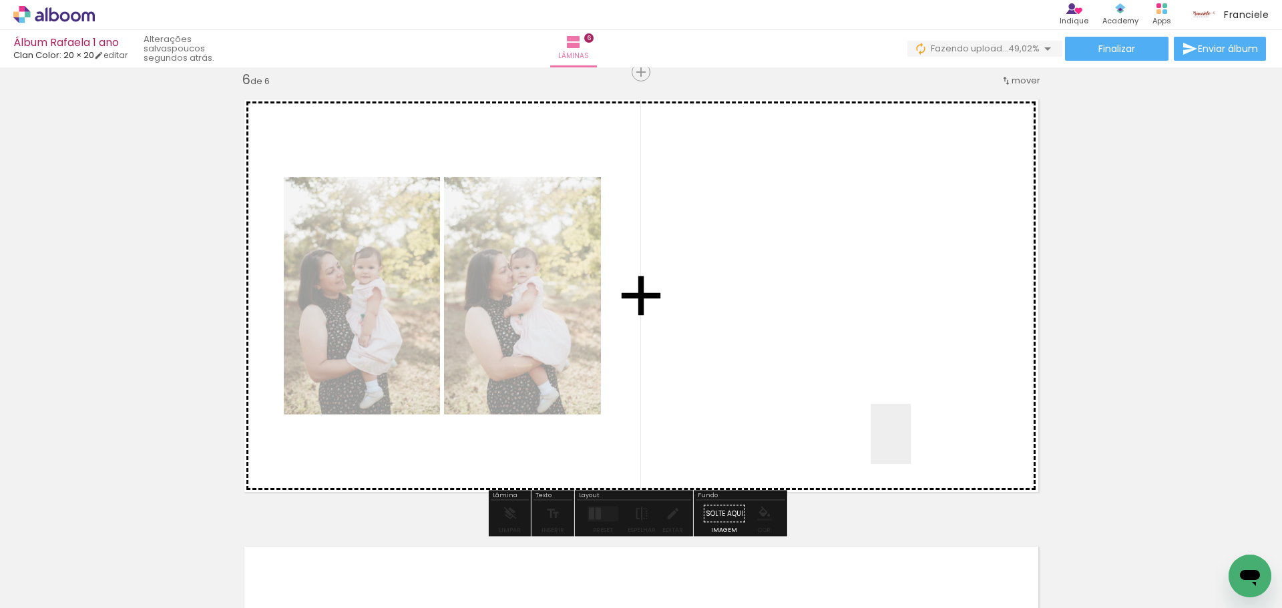
drag, startPoint x: 970, startPoint y: 578, endPoint x: 892, endPoint y: 386, distance: 207.0
click at [892, 386] on quentale-workspace at bounding box center [641, 304] width 1282 height 608
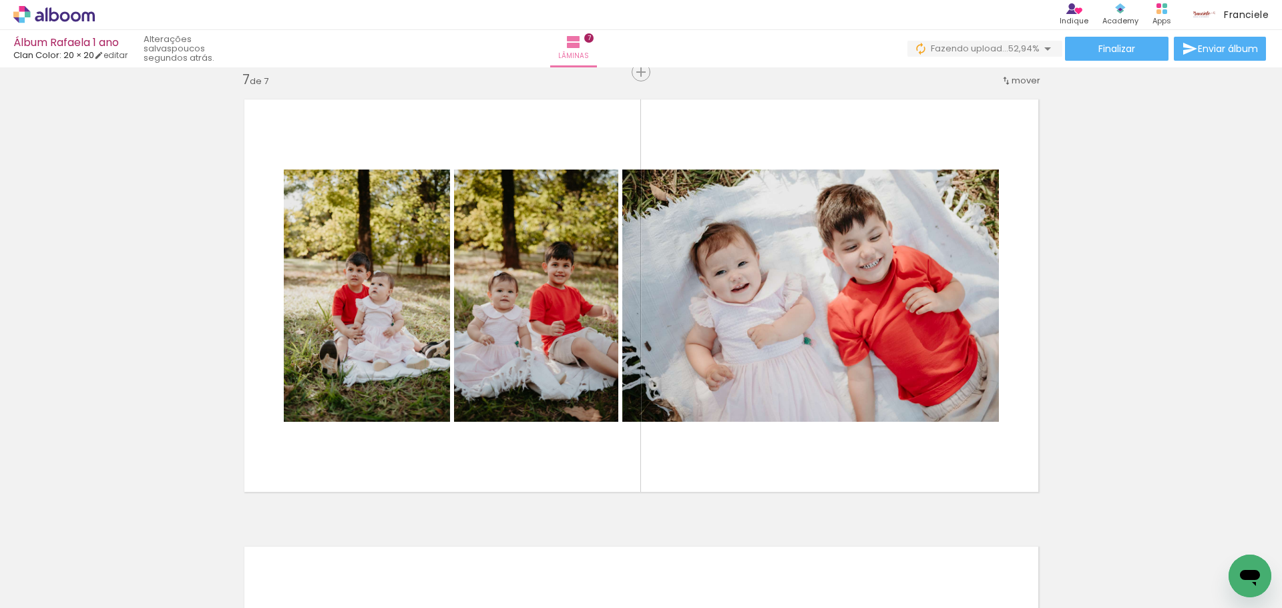
scroll to position [0, 736]
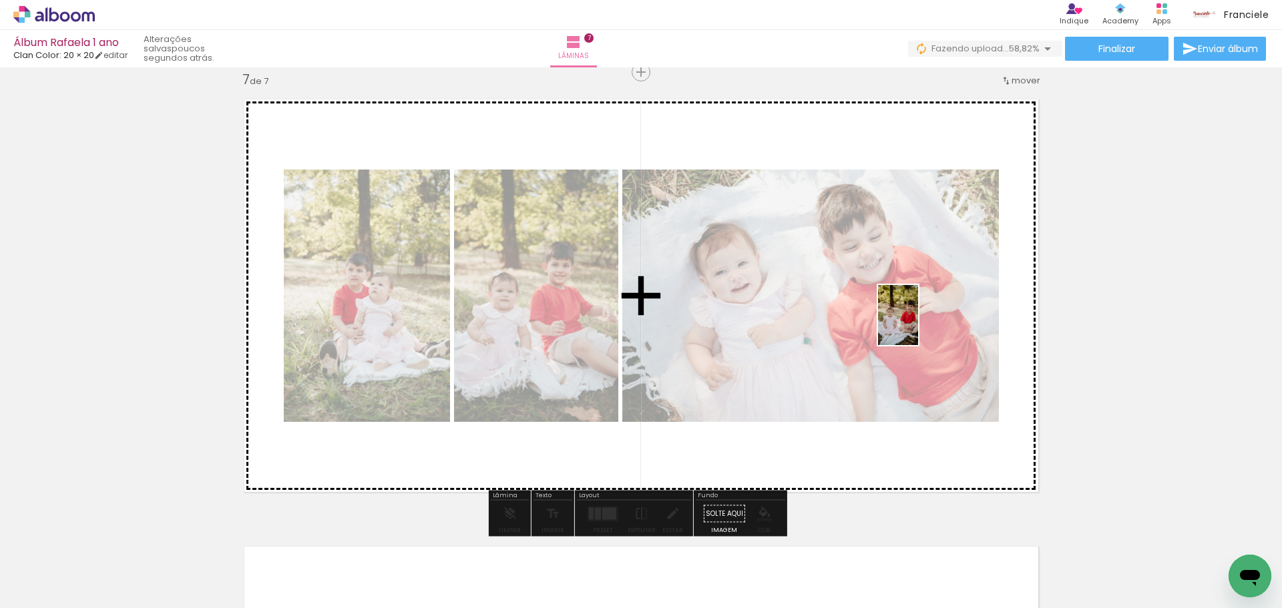
drag, startPoint x: 1126, startPoint y: 561, endPoint x: 918, endPoint y: 325, distance: 314.2
click at [918, 325] on quentale-workspace at bounding box center [641, 304] width 1282 height 608
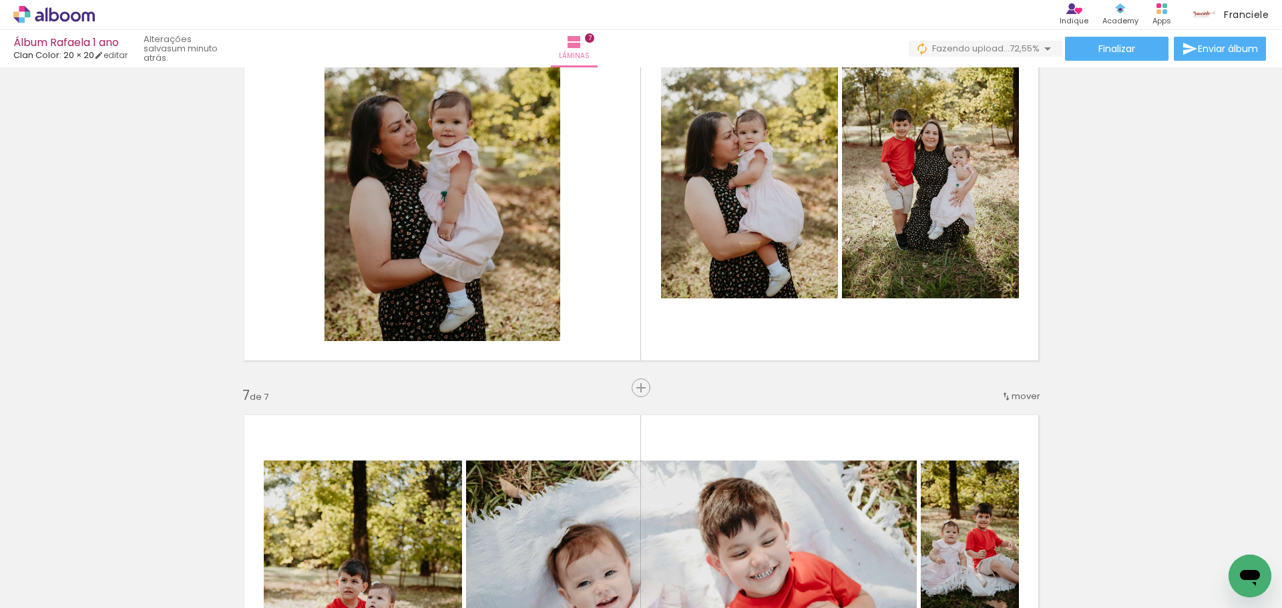
scroll to position [2301, 0]
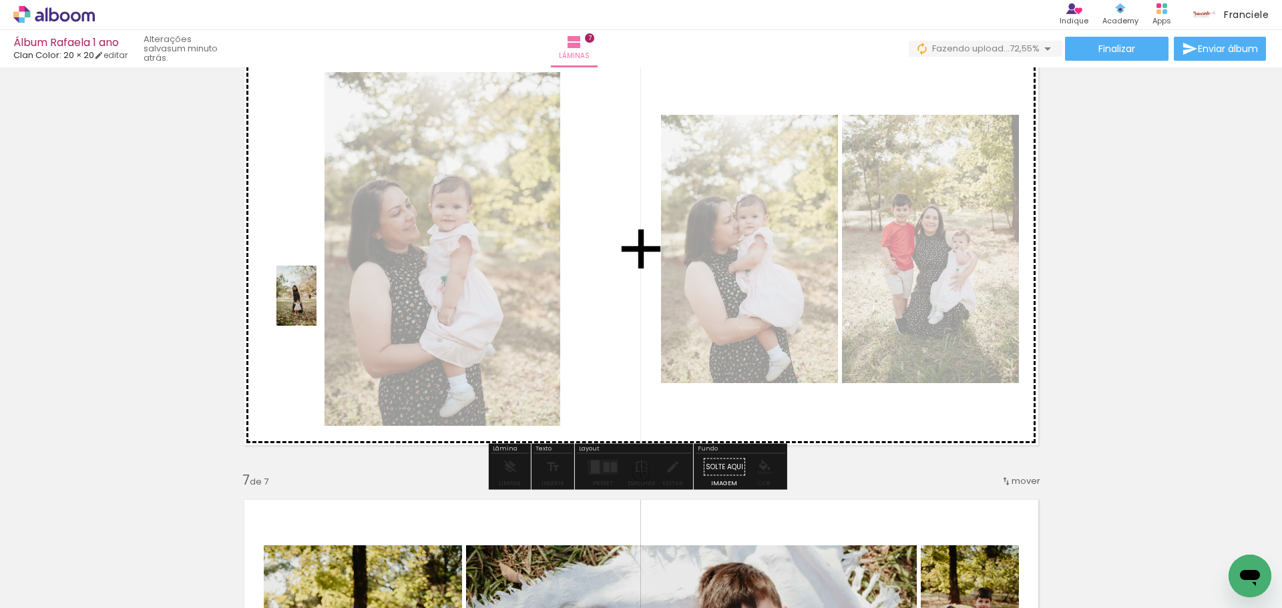
drag, startPoint x: 373, startPoint y: 572, endPoint x: 315, endPoint y: 291, distance: 287.8
click at [315, 291] on quentale-workspace at bounding box center [641, 304] width 1282 height 608
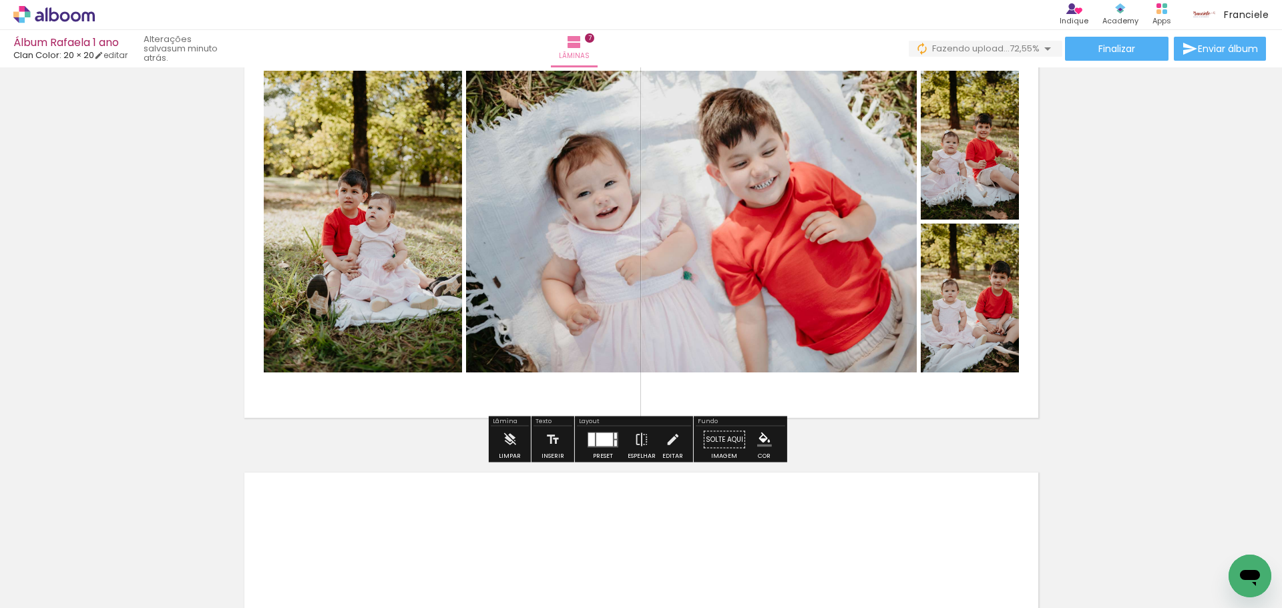
scroll to position [2836, 0]
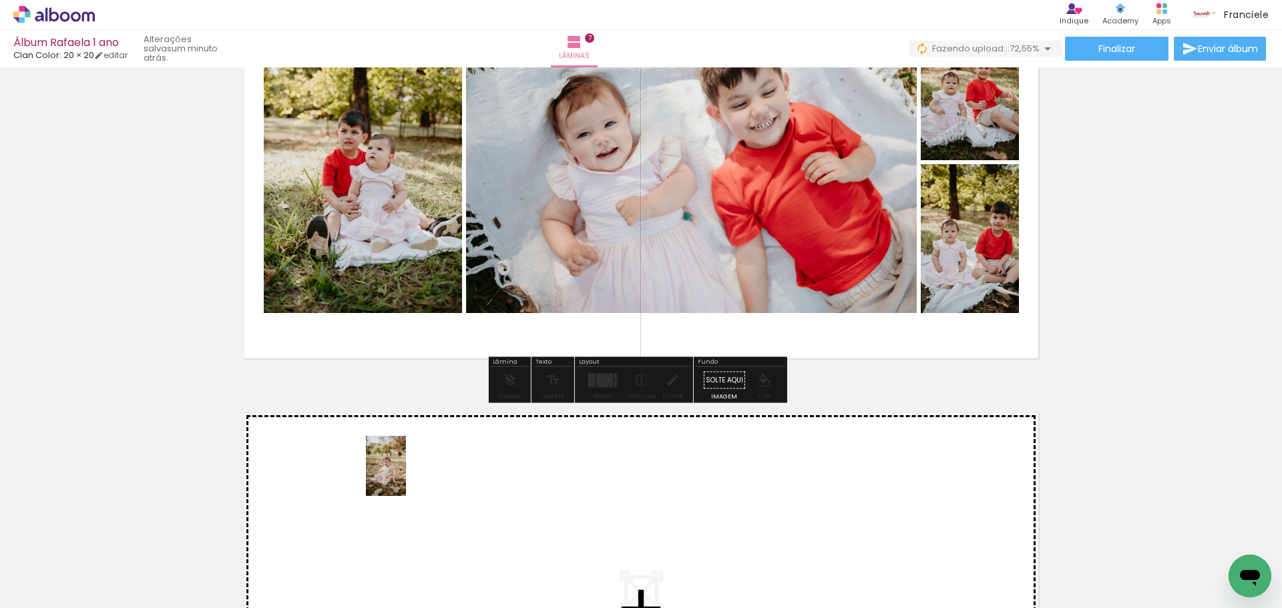
drag, startPoint x: 440, startPoint y: 561, endPoint x: 406, endPoint y: 476, distance: 91.4
click at [406, 476] on quentale-workspace at bounding box center [641, 304] width 1282 height 608
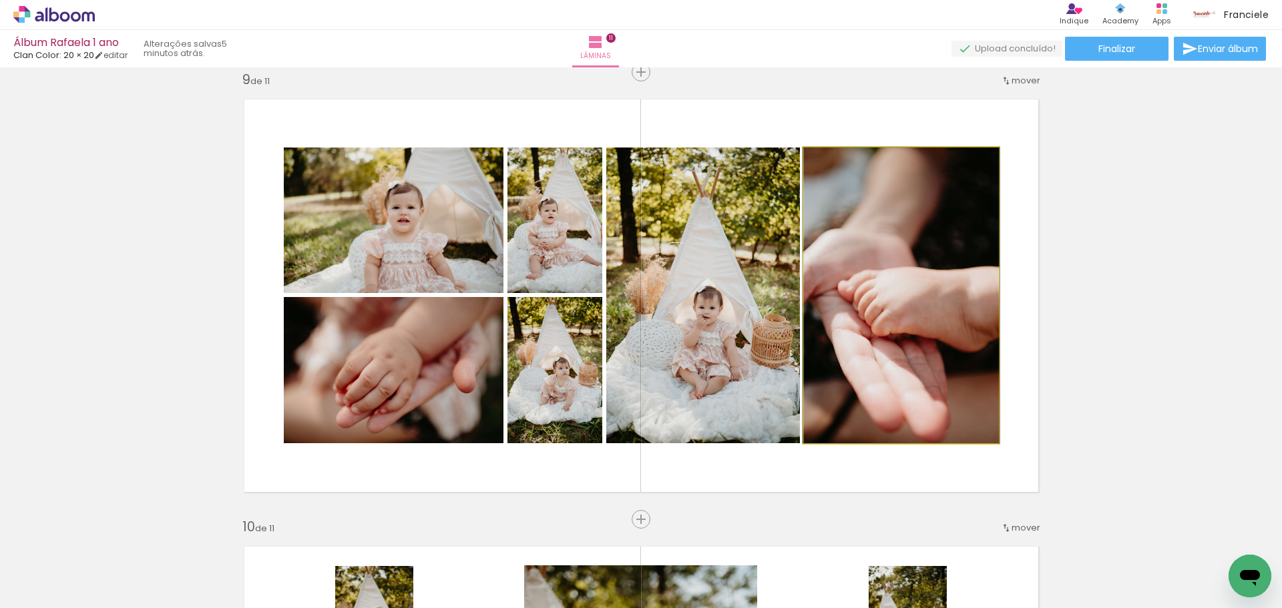
scroll to position [0, 2646]
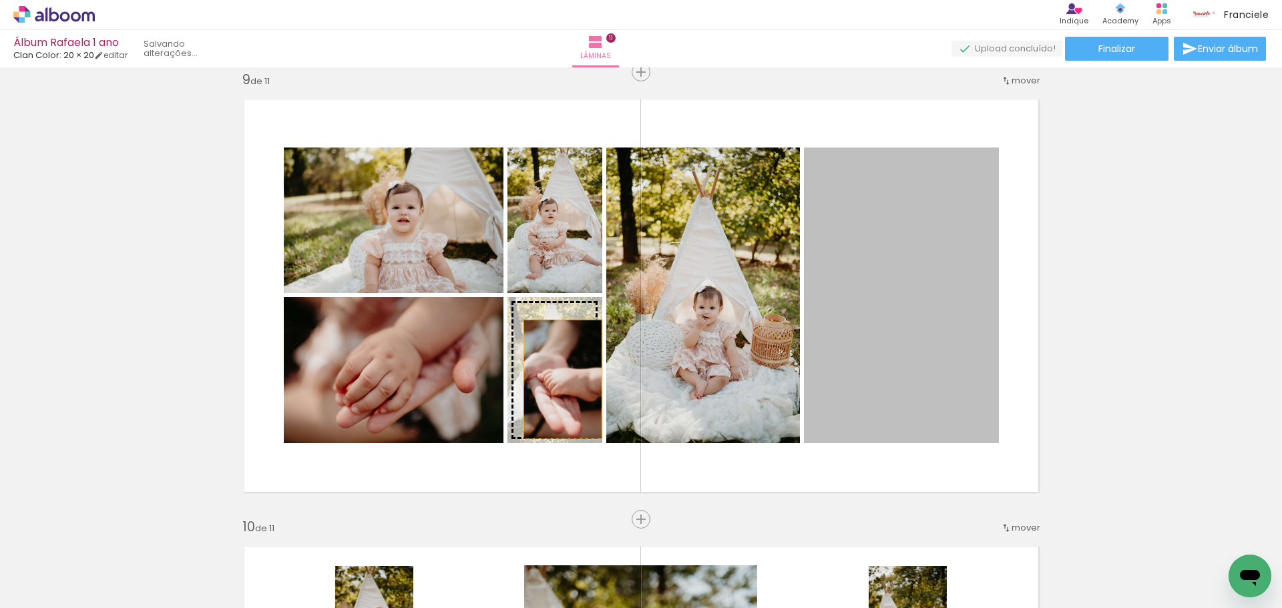
drag, startPoint x: 894, startPoint y: 337, endPoint x: 558, endPoint y: 379, distance: 338.5
click at [0, 0] on slot at bounding box center [0, 0] width 0 height 0
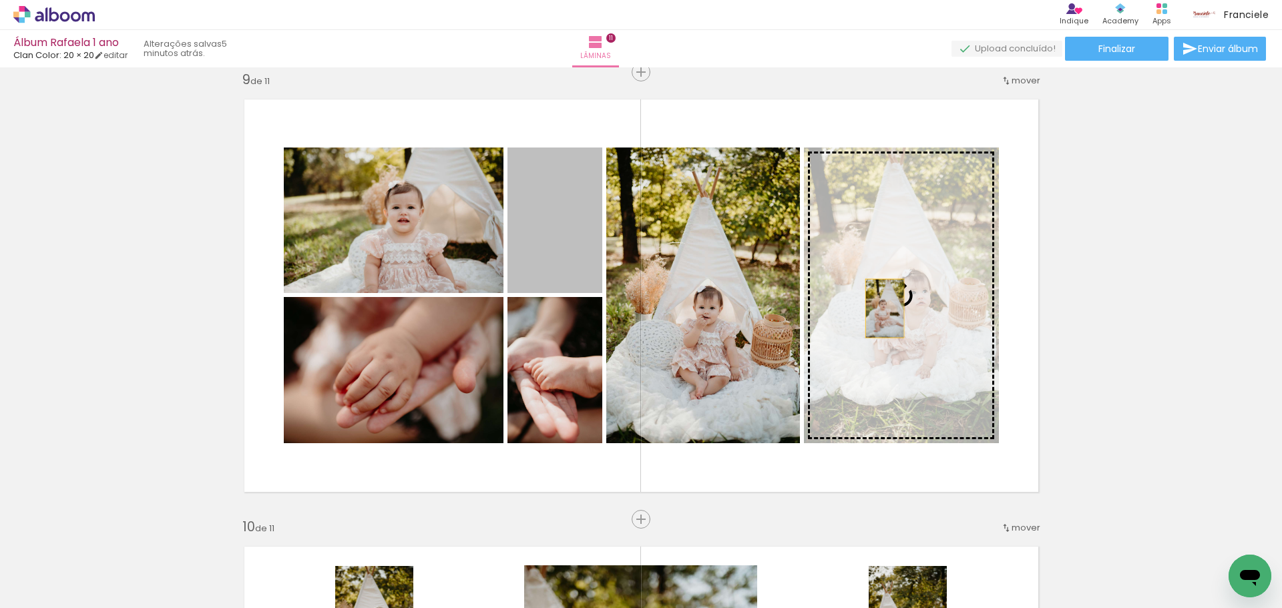
drag, startPoint x: 543, startPoint y: 264, endPoint x: 880, endPoint y: 309, distance: 339.6
click at [0, 0] on slot at bounding box center [0, 0] width 0 height 0
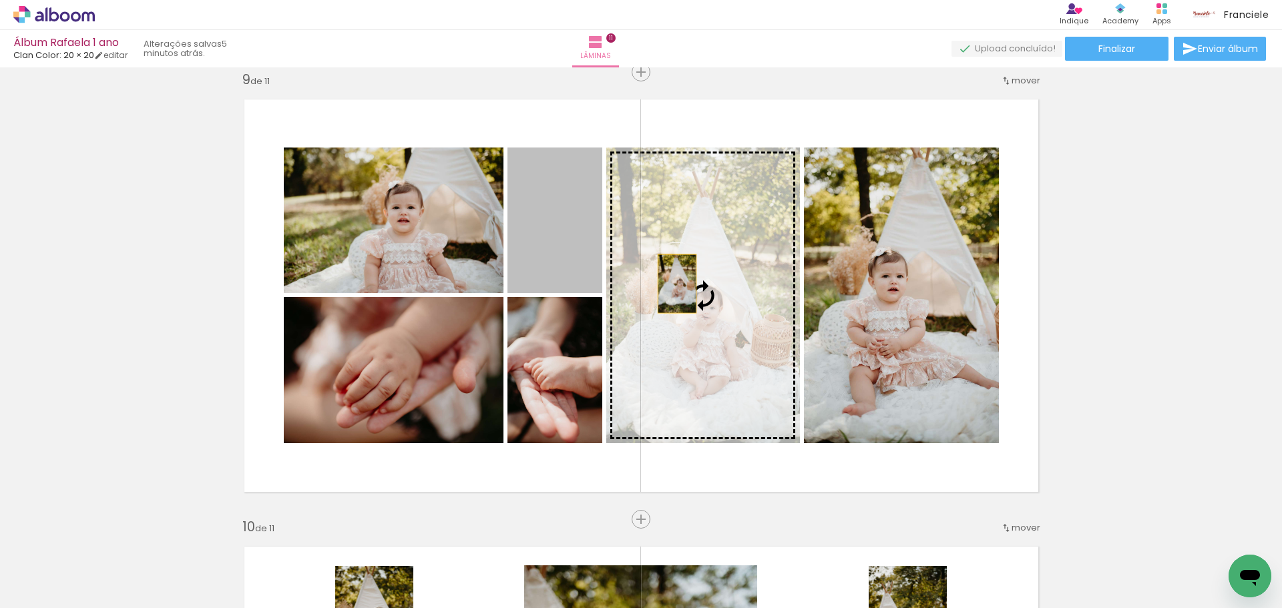
drag, startPoint x: 576, startPoint y: 248, endPoint x: 672, endPoint y: 284, distance: 102.7
click at [0, 0] on slot at bounding box center [0, 0] width 0 height 0
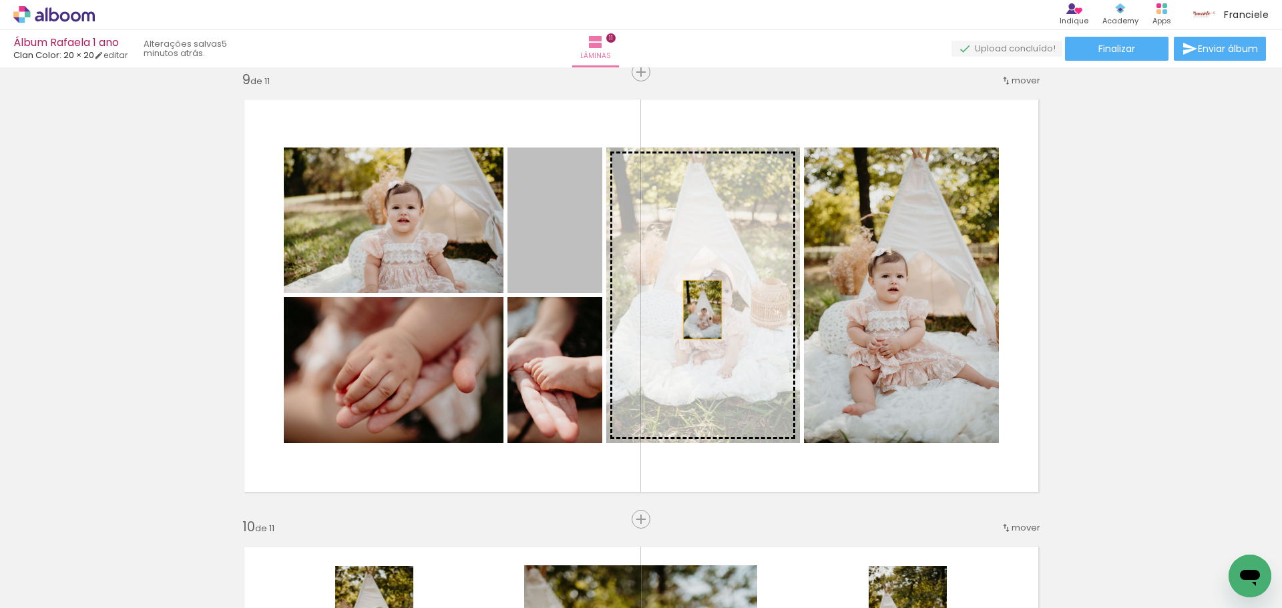
drag, startPoint x: 537, startPoint y: 255, endPoint x: 717, endPoint y: 316, distance: 190.3
click at [0, 0] on slot at bounding box center [0, 0] width 0 height 0
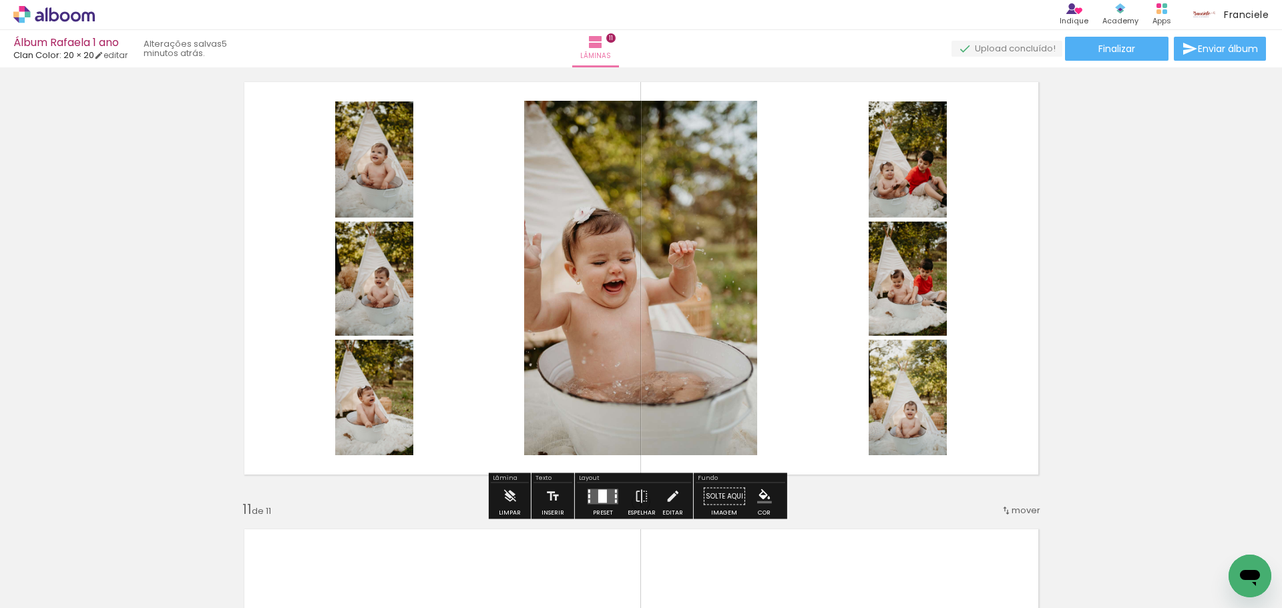
scroll to position [4064, 0]
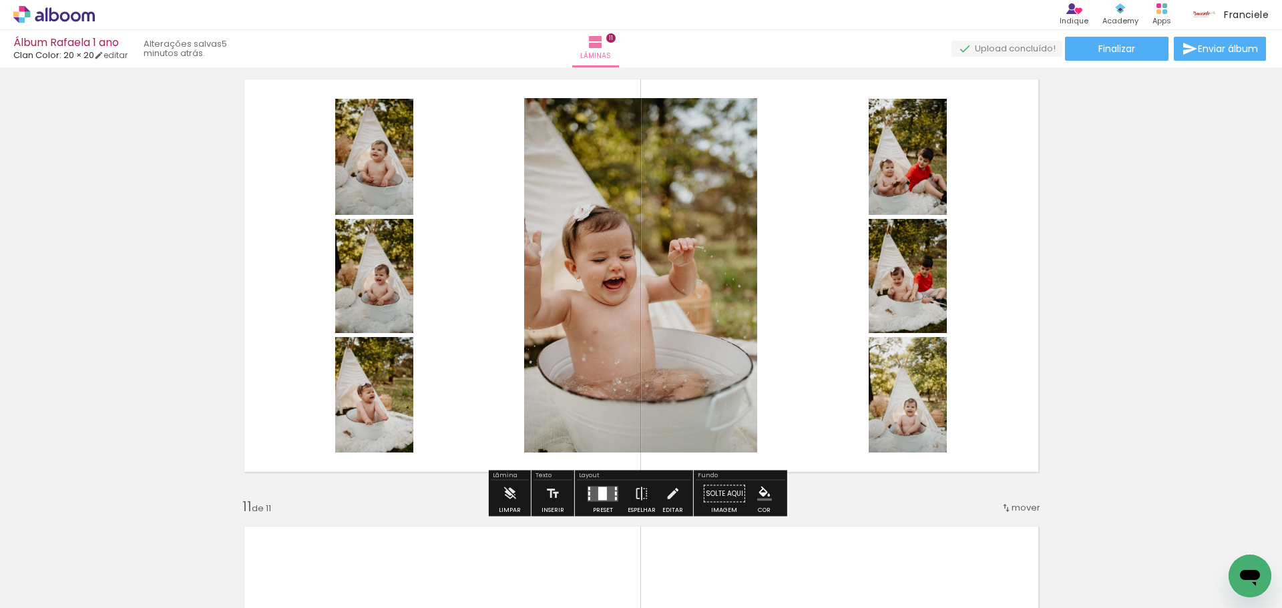
click at [599, 494] on div at bounding box center [602, 493] width 9 height 13
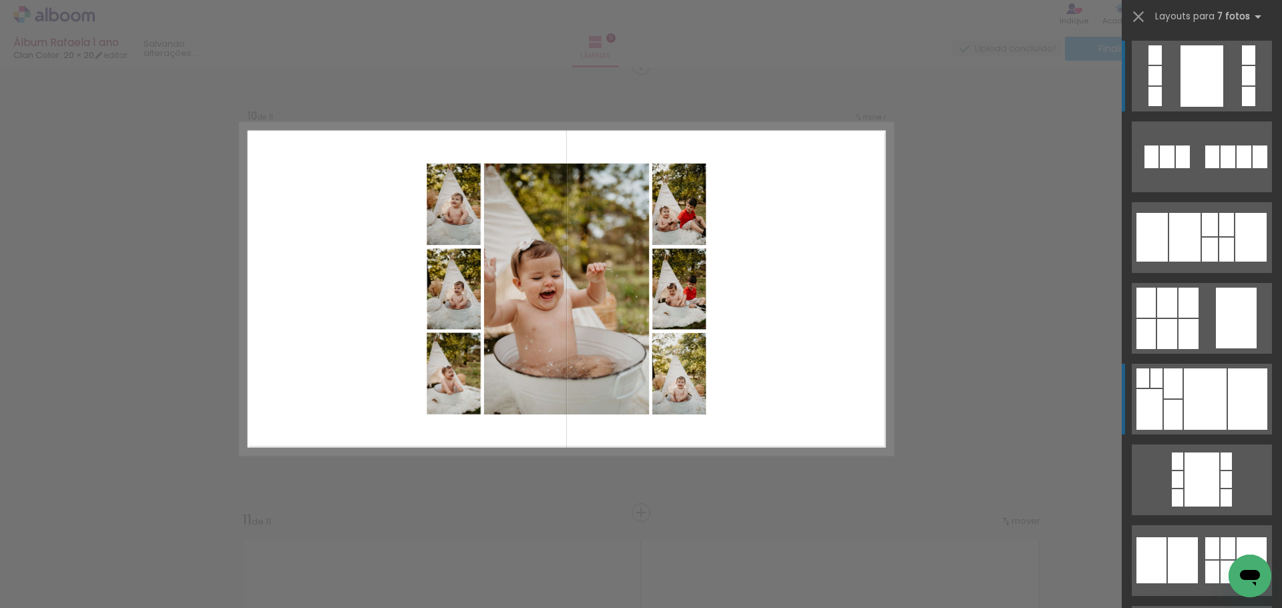
scroll to position [4044, 0]
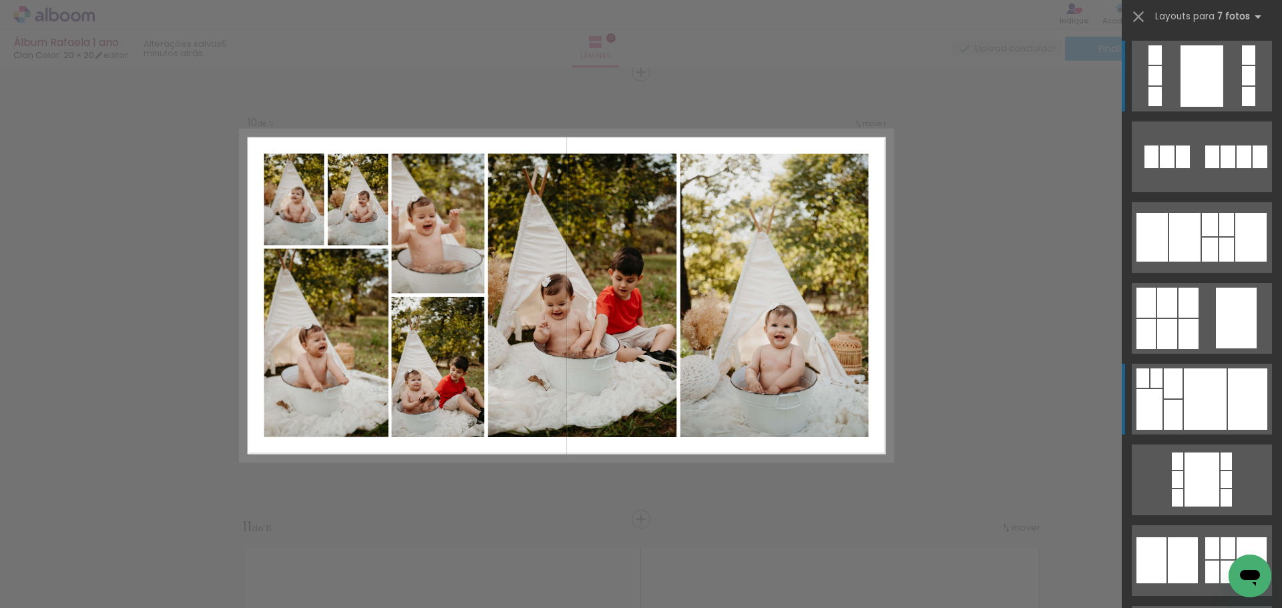
click at [1178, 417] on quentale-layouter at bounding box center [1202, 399] width 140 height 71
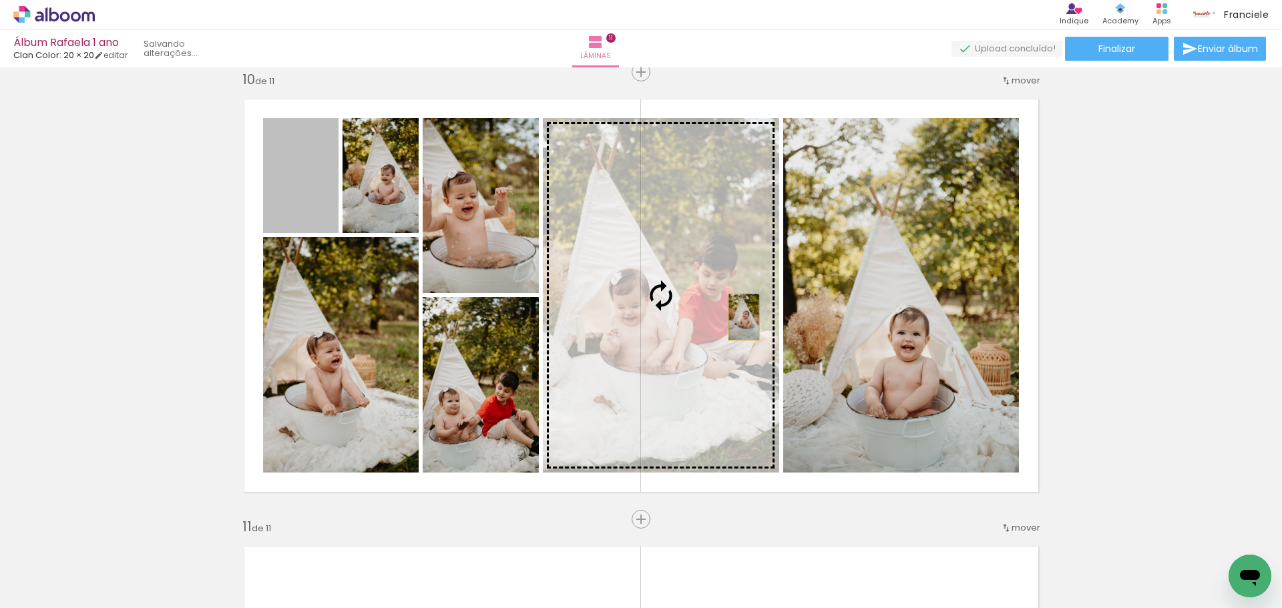
drag, startPoint x: 310, startPoint y: 190, endPoint x: 739, endPoint y: 317, distance: 447.1
click at [0, 0] on slot at bounding box center [0, 0] width 0 height 0
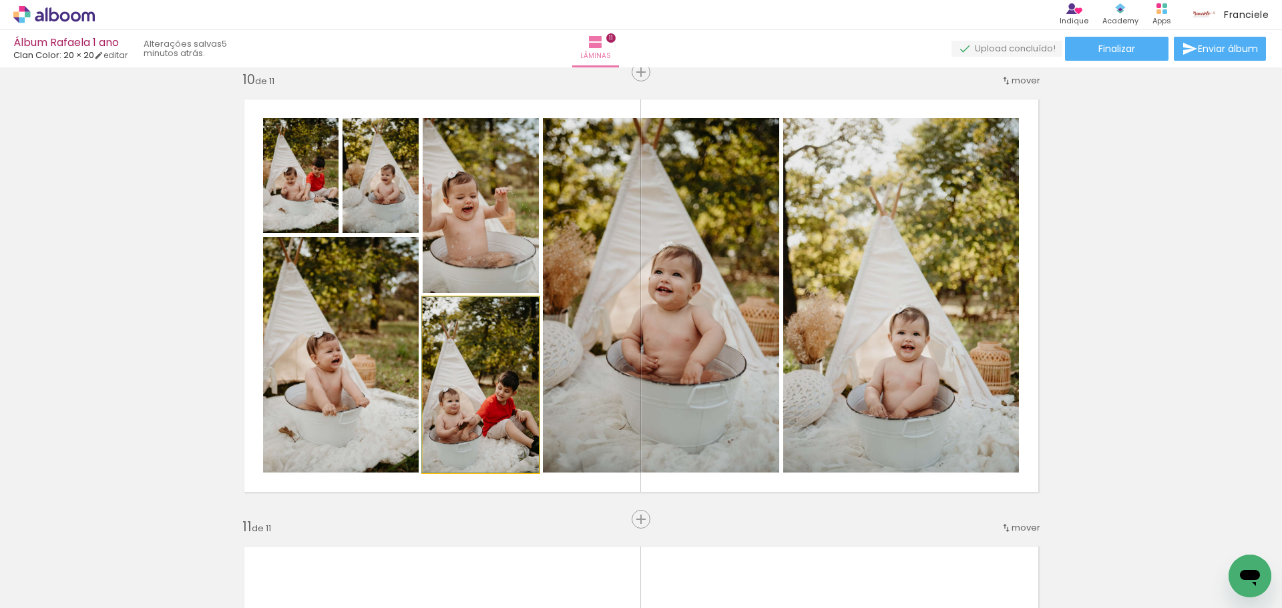
drag, startPoint x: 490, startPoint y: 409, endPoint x: 488, endPoint y: 401, distance: 7.6
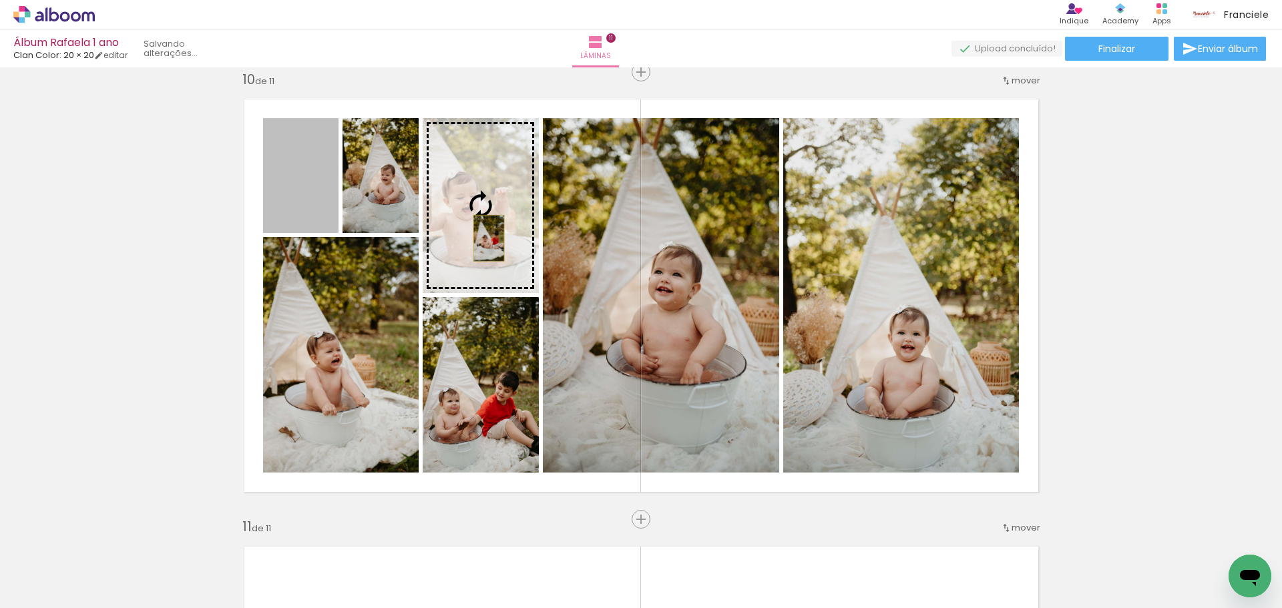
drag, startPoint x: 306, startPoint y: 198, endPoint x: 484, endPoint y: 238, distance: 182.3
click at [0, 0] on slot at bounding box center [0, 0] width 0 height 0
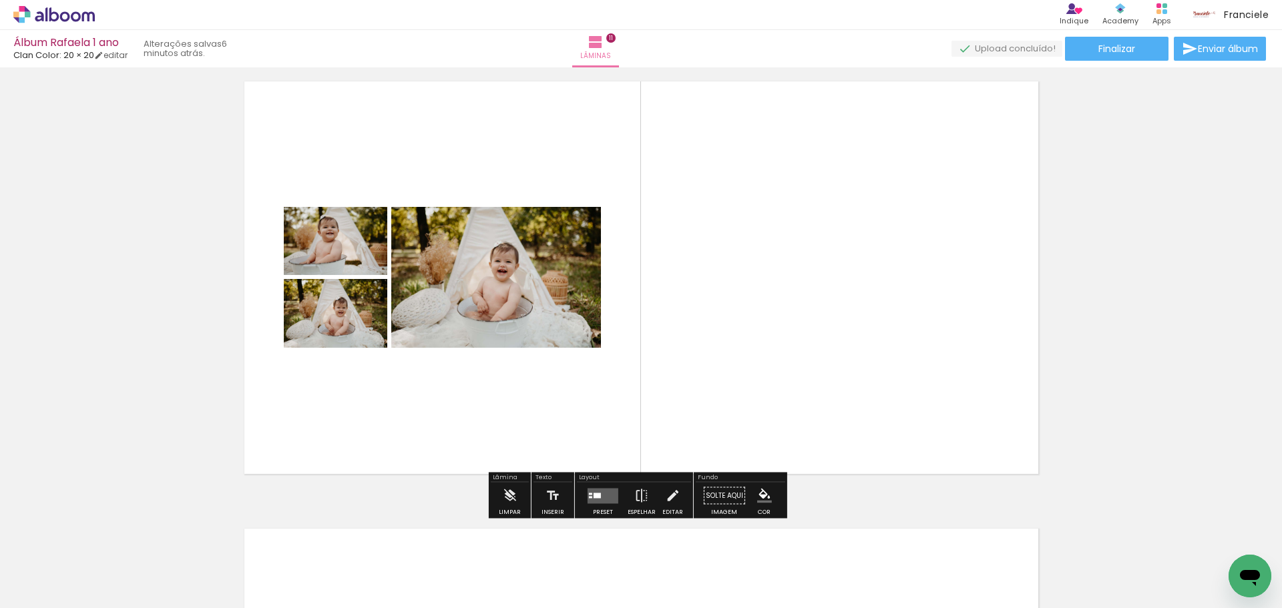
scroll to position [4512, 0]
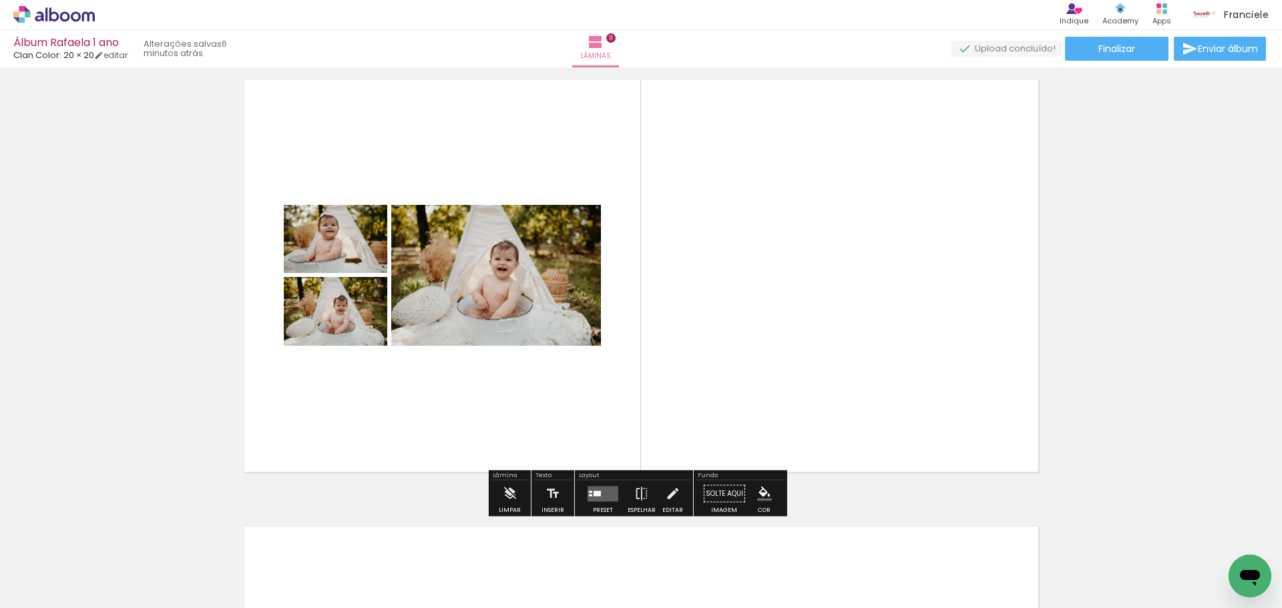
click at [595, 492] on div at bounding box center [597, 493] width 7 height 5
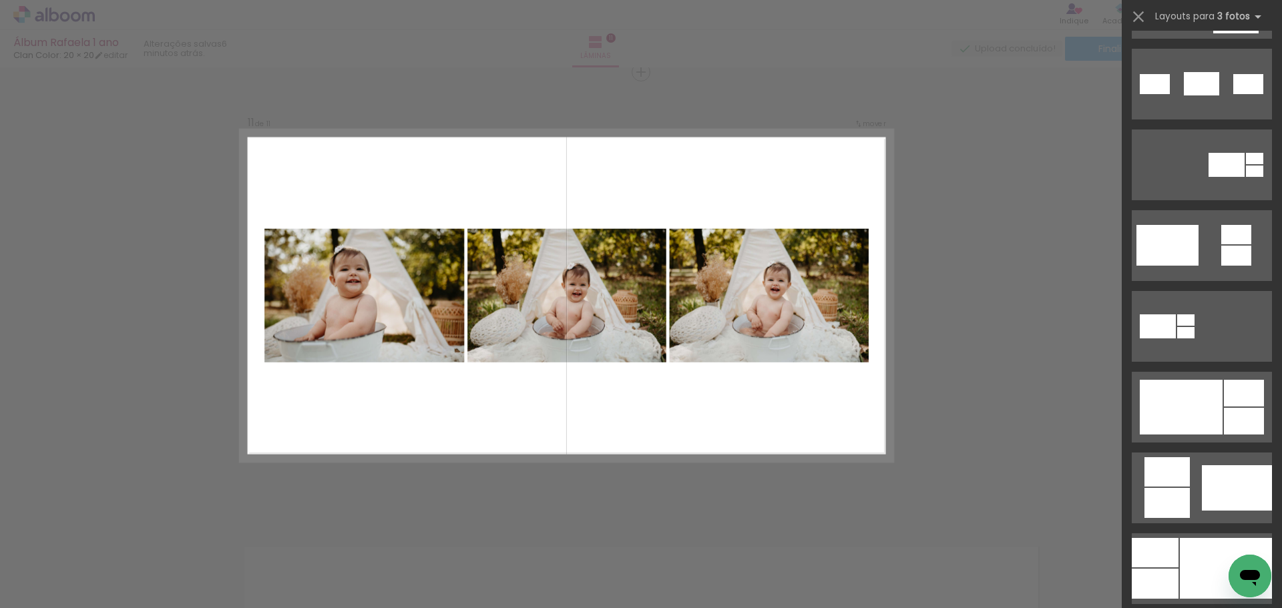
scroll to position [401, 0]
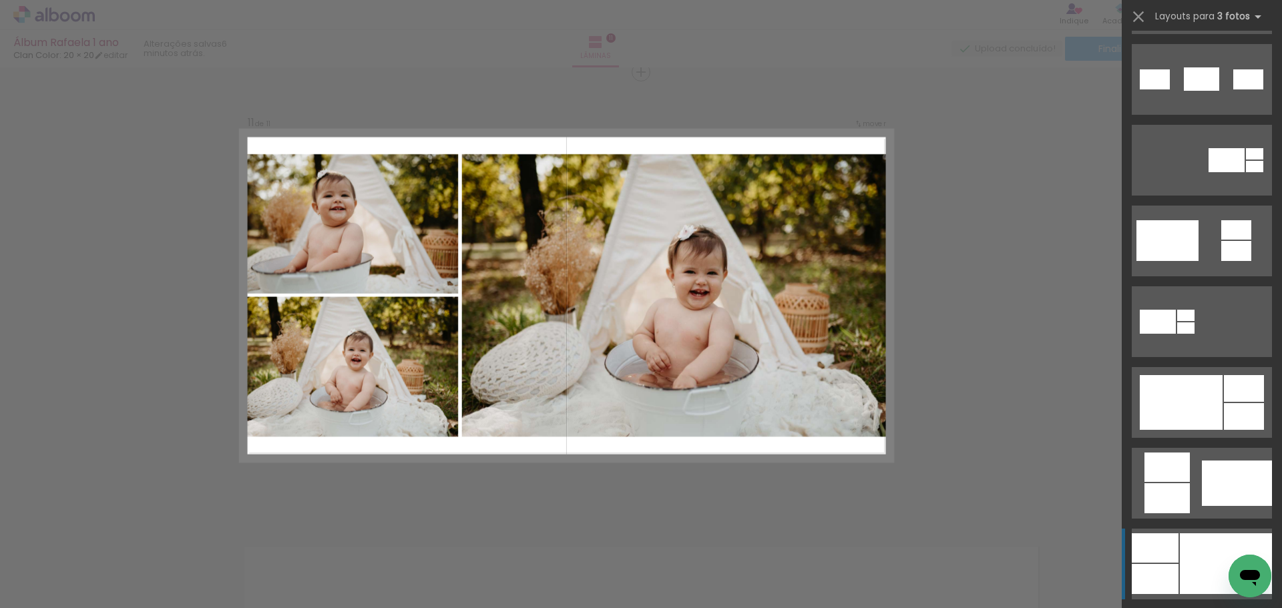
click at [1205, 545] on div at bounding box center [1226, 564] width 92 height 61
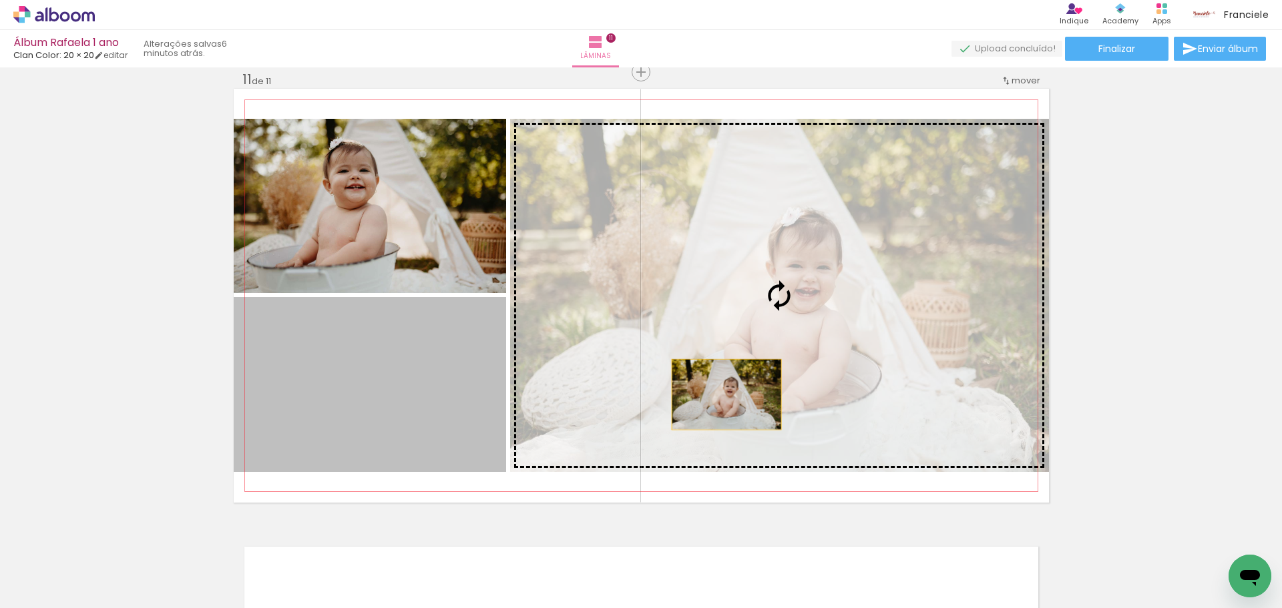
drag, startPoint x: 371, startPoint y: 397, endPoint x: 721, endPoint y: 395, distance: 350.6
click at [0, 0] on slot at bounding box center [0, 0] width 0 height 0
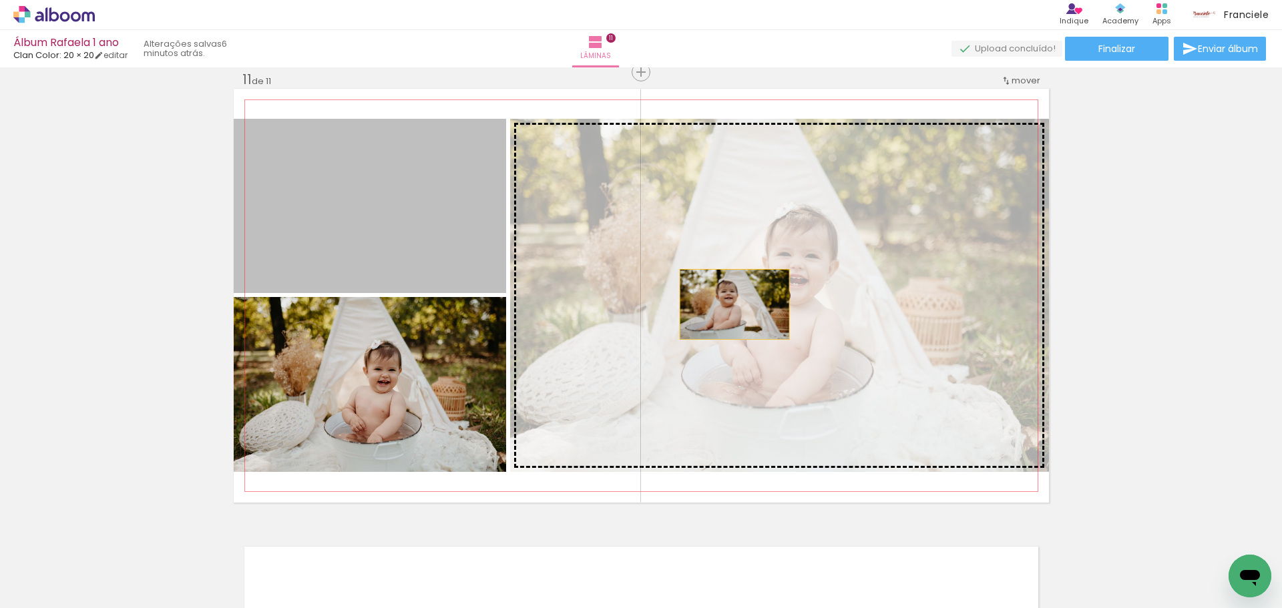
drag, startPoint x: 404, startPoint y: 240, endPoint x: 745, endPoint y: 307, distance: 347.9
click at [0, 0] on slot at bounding box center [0, 0] width 0 height 0
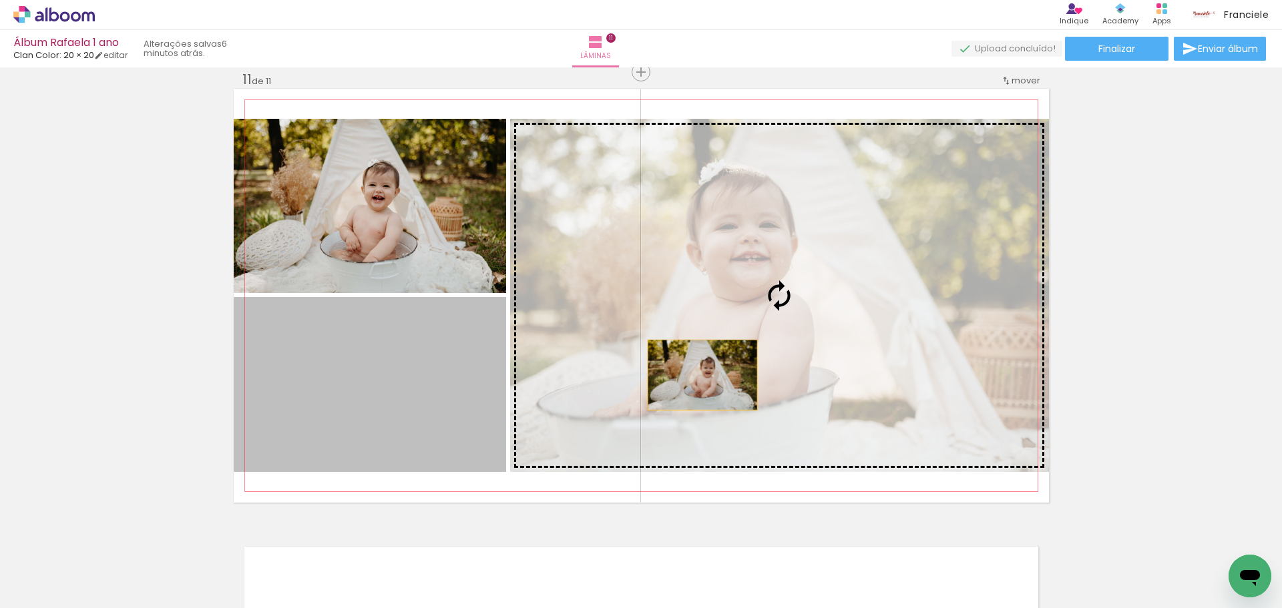
drag, startPoint x: 467, startPoint y: 410, endPoint x: 712, endPoint y: 373, distance: 247.9
click at [0, 0] on slot at bounding box center [0, 0] width 0 height 0
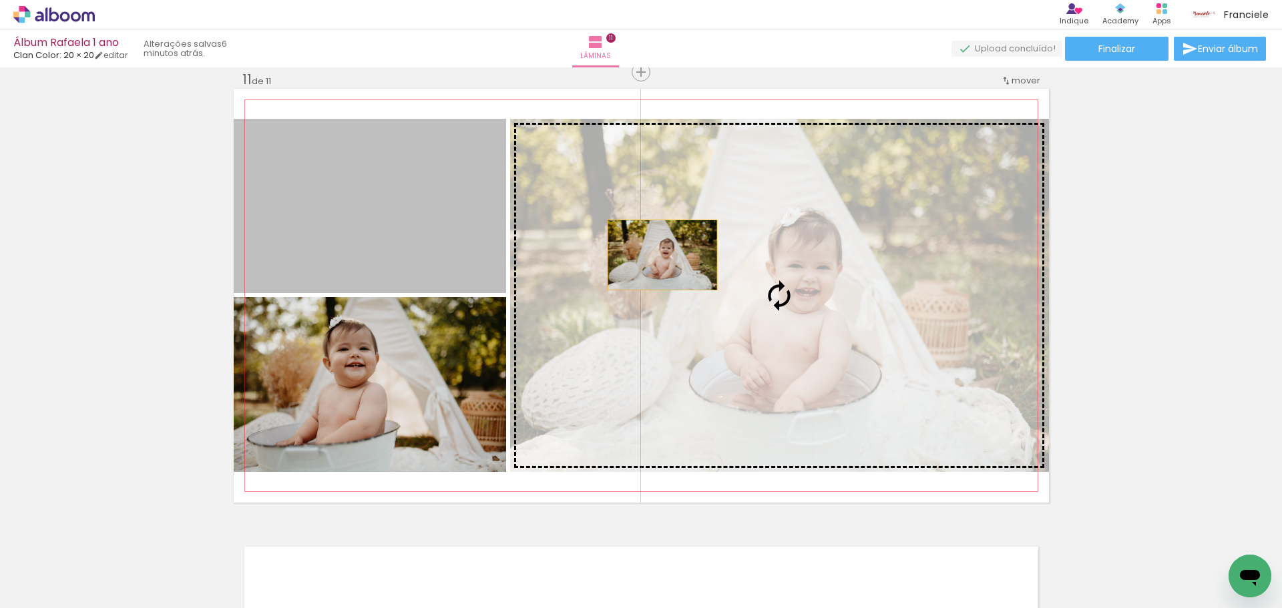
drag, startPoint x: 425, startPoint y: 222, endPoint x: 671, endPoint y: 258, distance: 247.7
click at [0, 0] on slot at bounding box center [0, 0] width 0 height 0
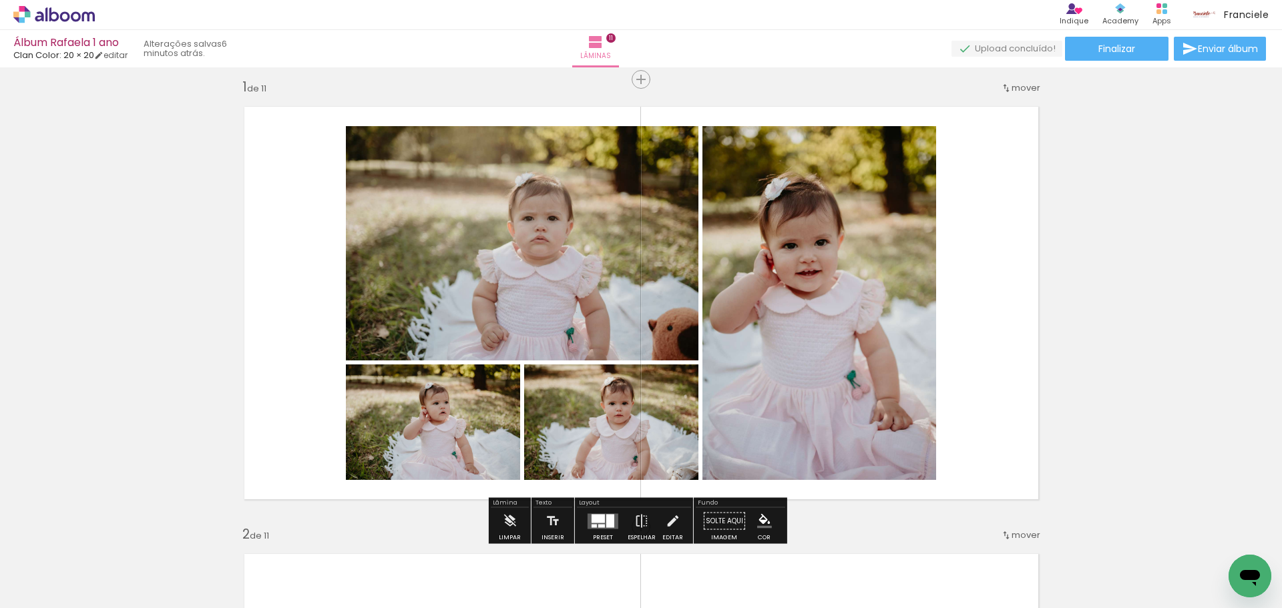
scroll to position [0, 0]
